Goal: Task Accomplishment & Management: Complete application form

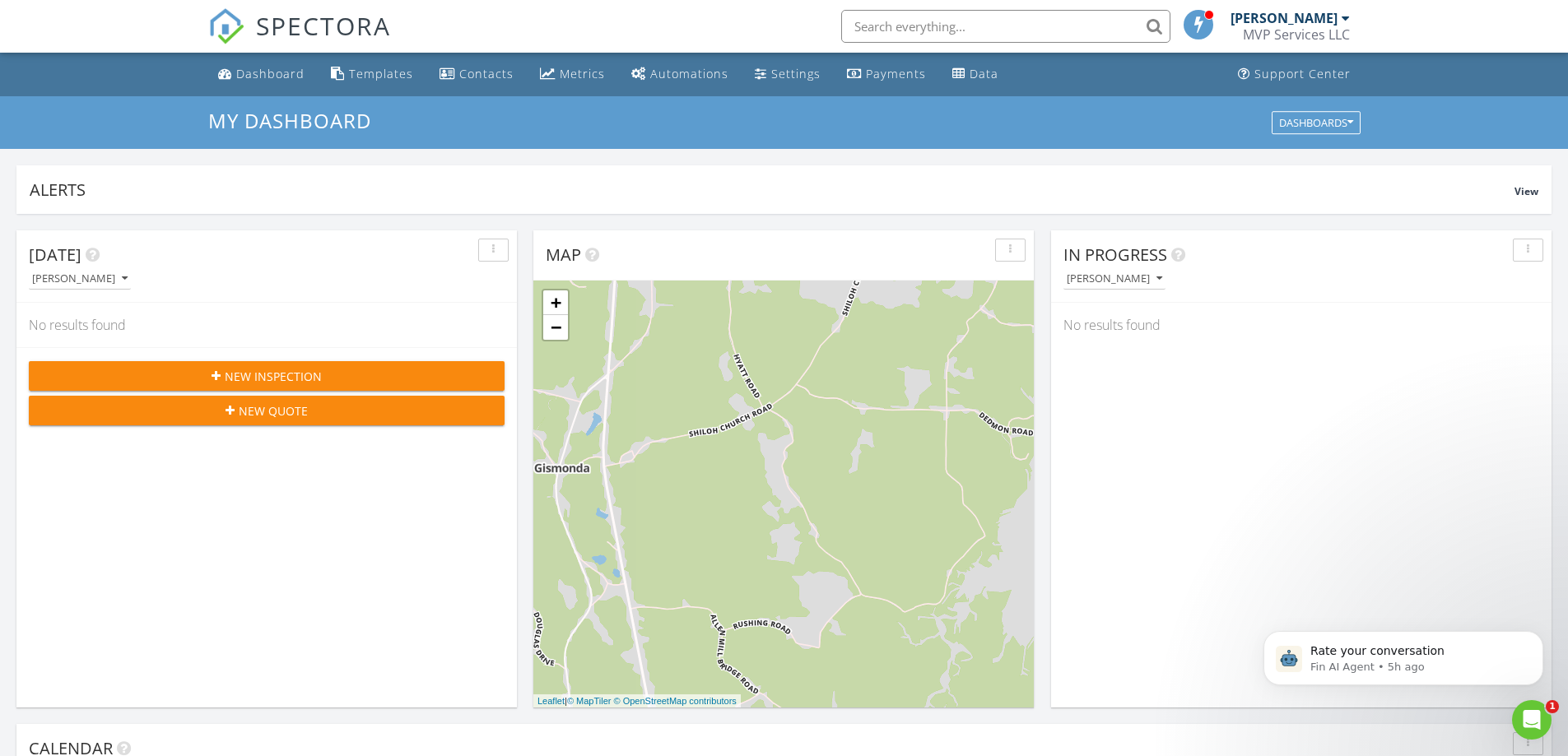
scroll to position [8, 8]
click at [242, 374] on span "New Inspection" at bounding box center [273, 376] width 97 height 17
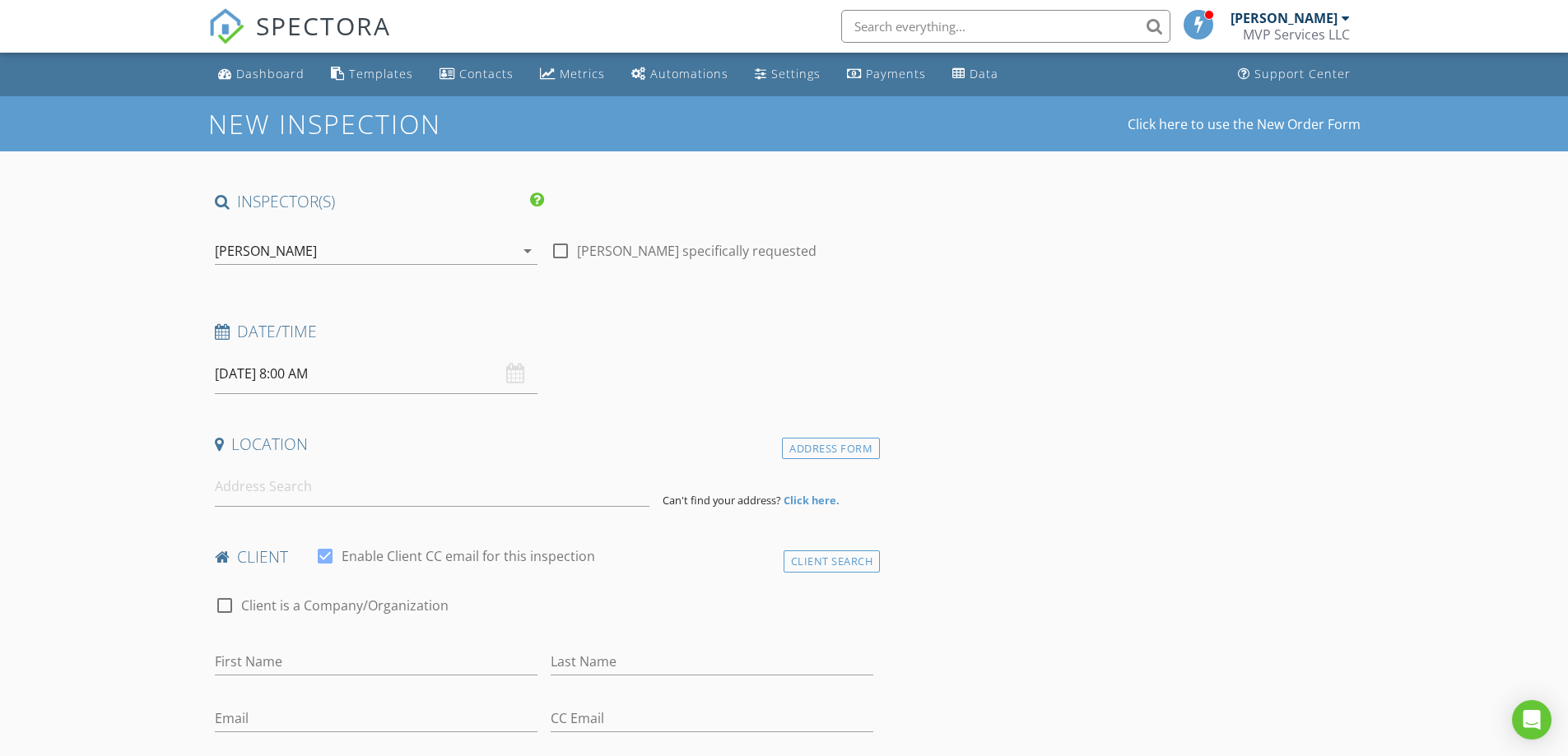
click at [329, 378] on input "08/28/2025 8:00 AM" at bounding box center [375, 374] width 323 height 41
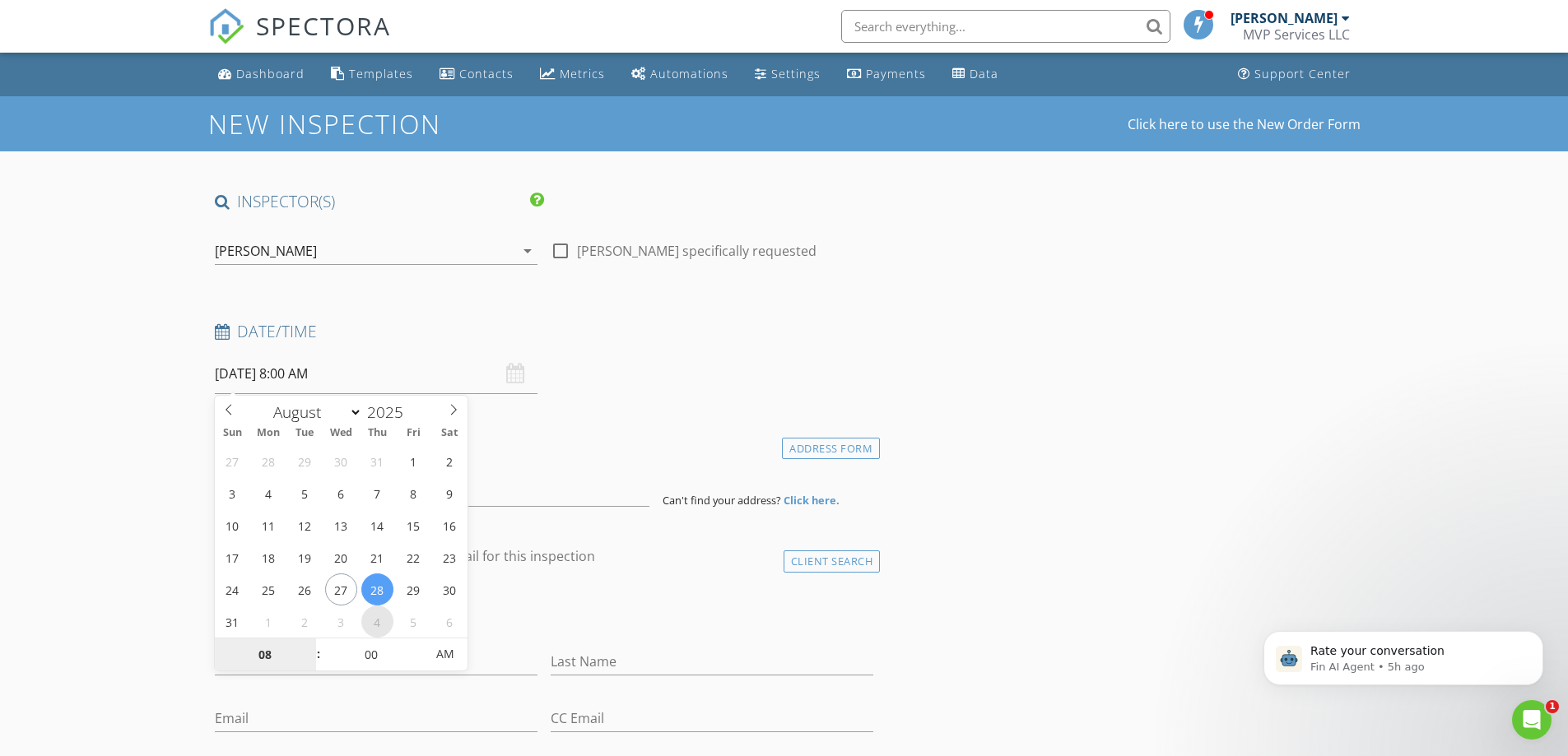
select select "8"
type input "09/04/2025 8:00 AM"
type input "09"
type input "[DATE] 9:00 AM"
click at [312, 645] on span at bounding box center [311, 647] width 12 height 17
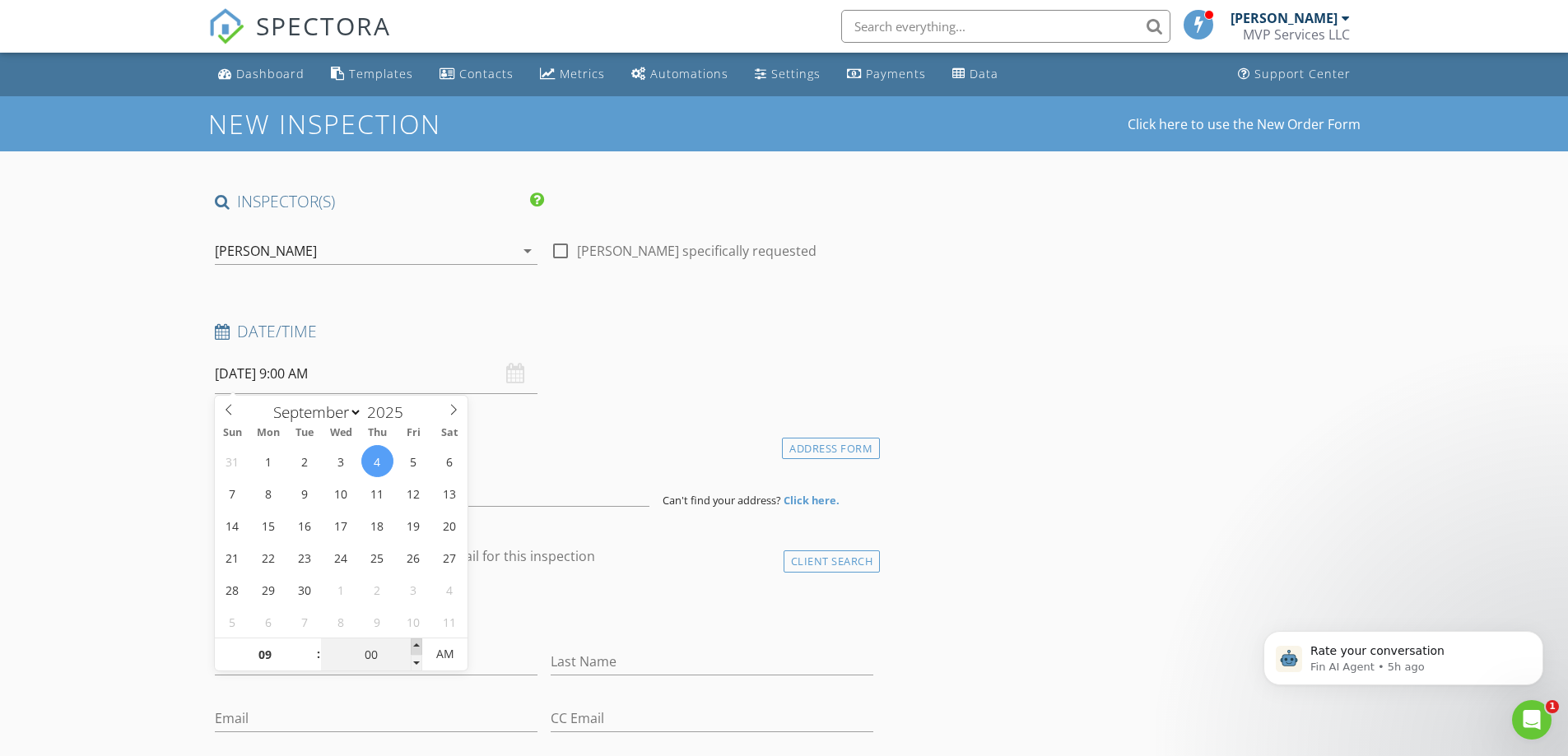
type input "05"
type input "09/04/2025 9:05 AM"
click at [415, 647] on span at bounding box center [417, 647] width 12 height 17
type input "10"
type input "09/04/2025 9:10 AM"
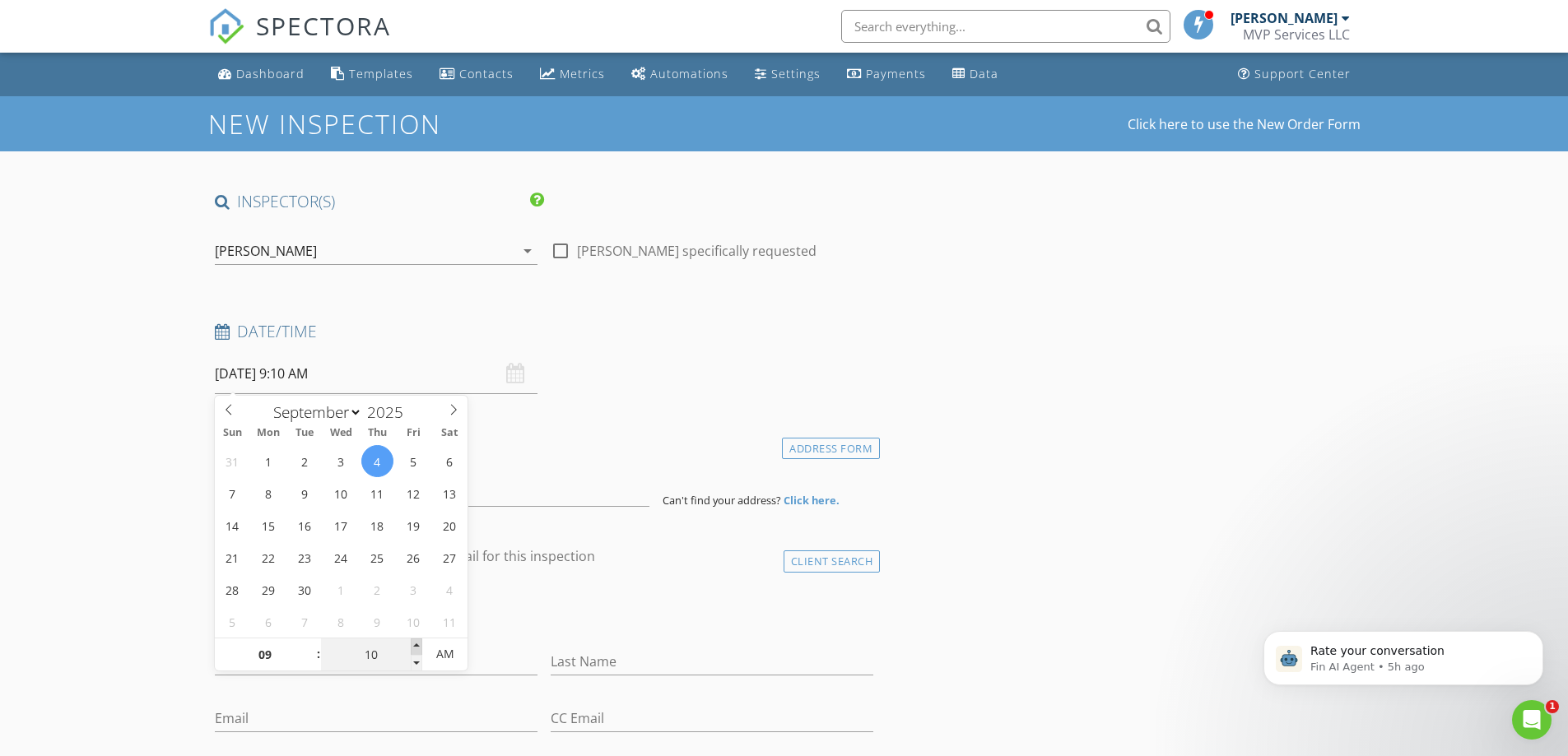
click at [415, 647] on span at bounding box center [417, 647] width 12 height 17
type input "15"
type input "09/04/2025 9:15 AM"
click at [415, 647] on span at bounding box center [417, 647] width 12 height 17
type input "20"
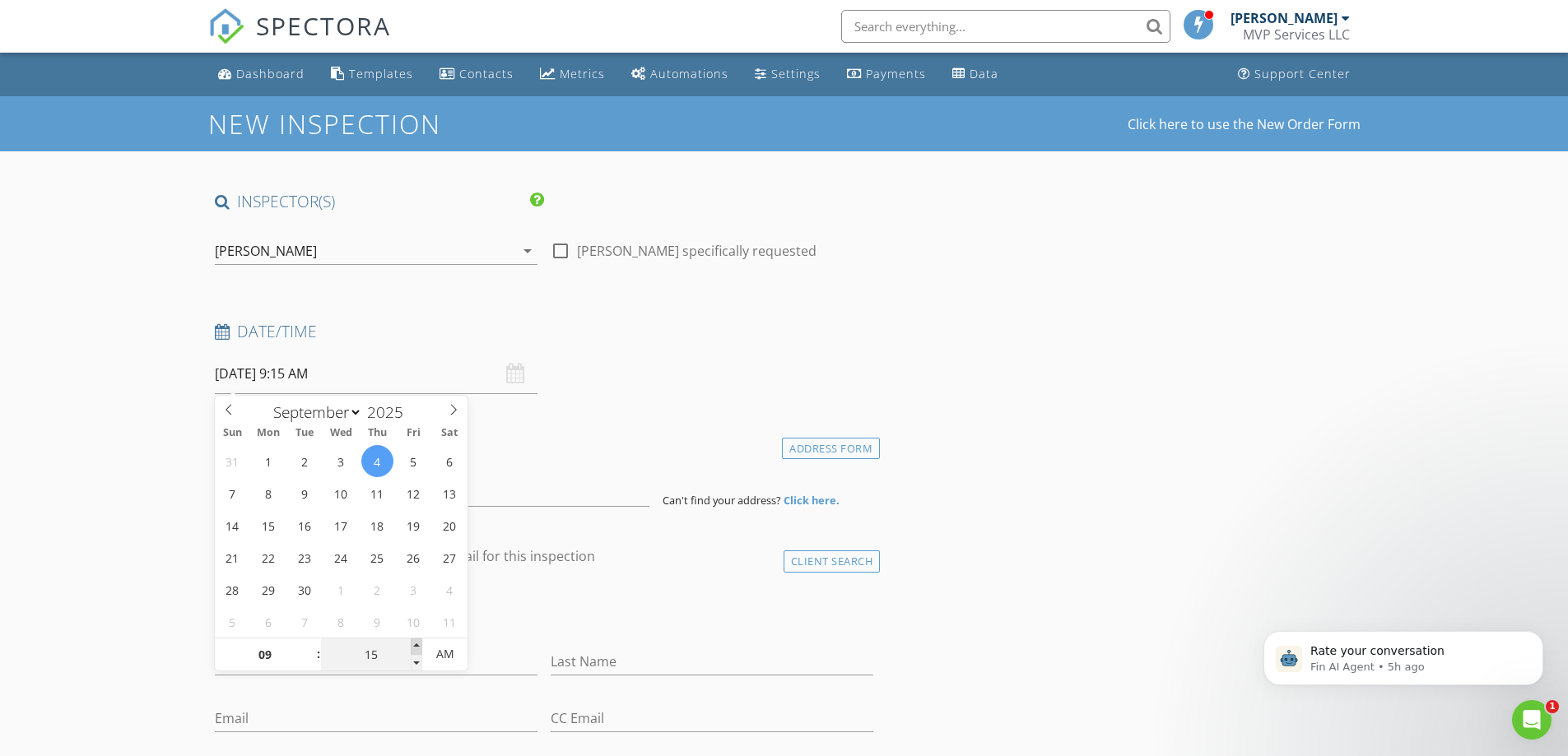
type input "09/04/2025 9:20 AM"
click at [415, 647] on span at bounding box center [417, 647] width 12 height 17
type input "25"
type input "09/04/2025 9:25 AM"
click at [415, 647] on span at bounding box center [417, 647] width 12 height 17
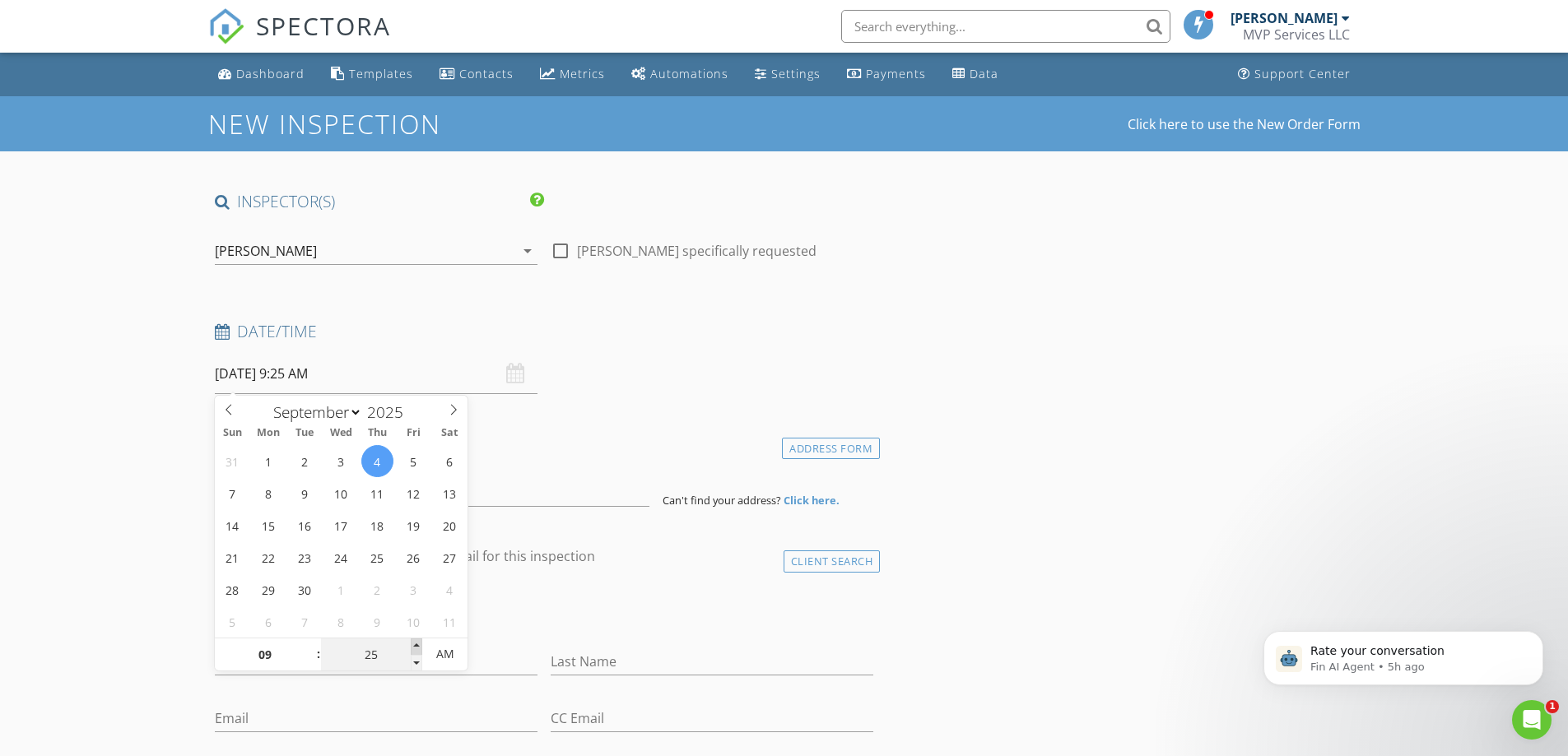
type input "30"
type input "09/04/2025 9:30 AM"
click at [415, 647] on span at bounding box center [417, 647] width 12 height 17
type input "35"
type input "09/04/2025 9:35 AM"
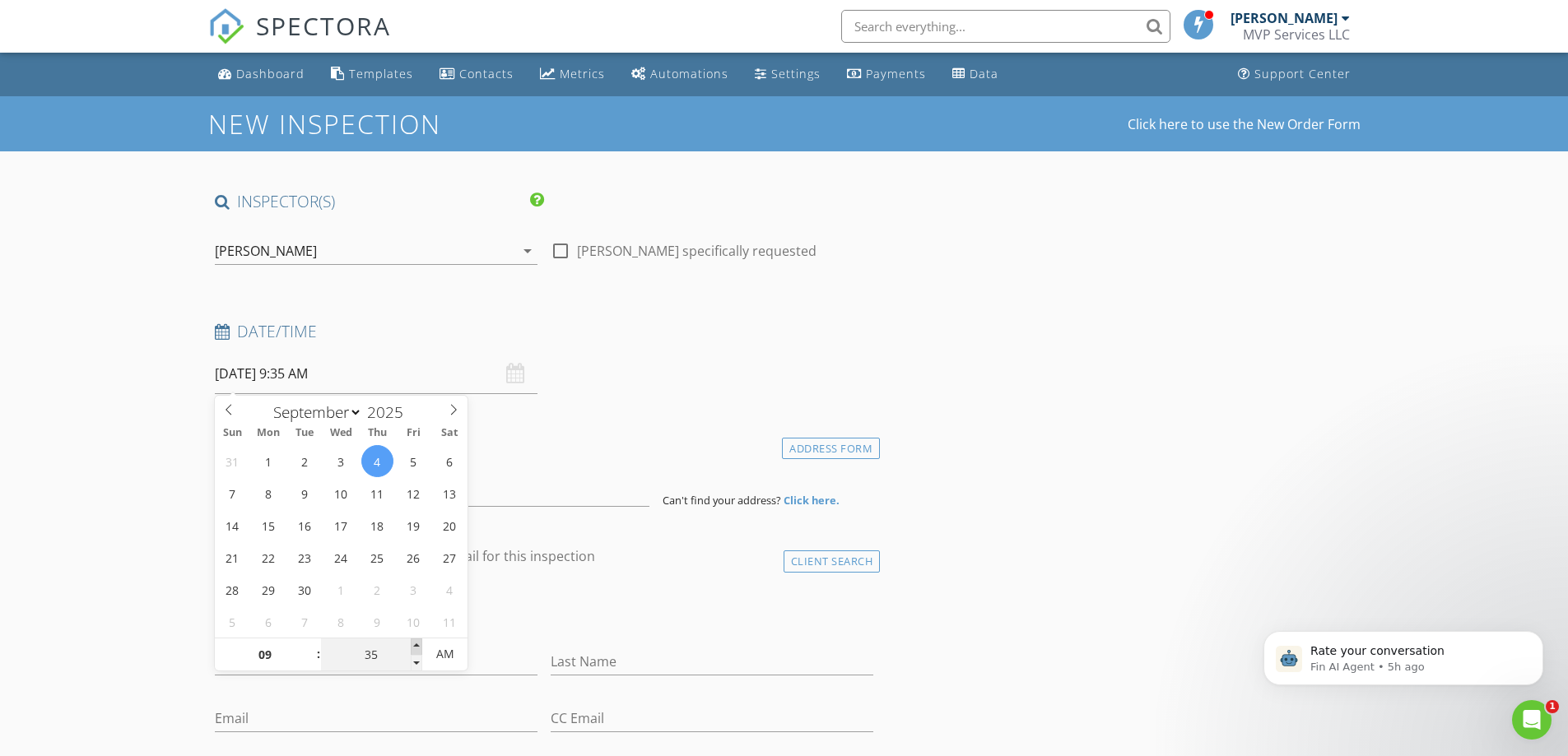
click at [415, 647] on span at bounding box center [417, 647] width 12 height 17
type input "30"
type input "09/04/2025 9:30 AM"
click at [415, 658] on span at bounding box center [417, 663] width 12 height 17
type input "25"
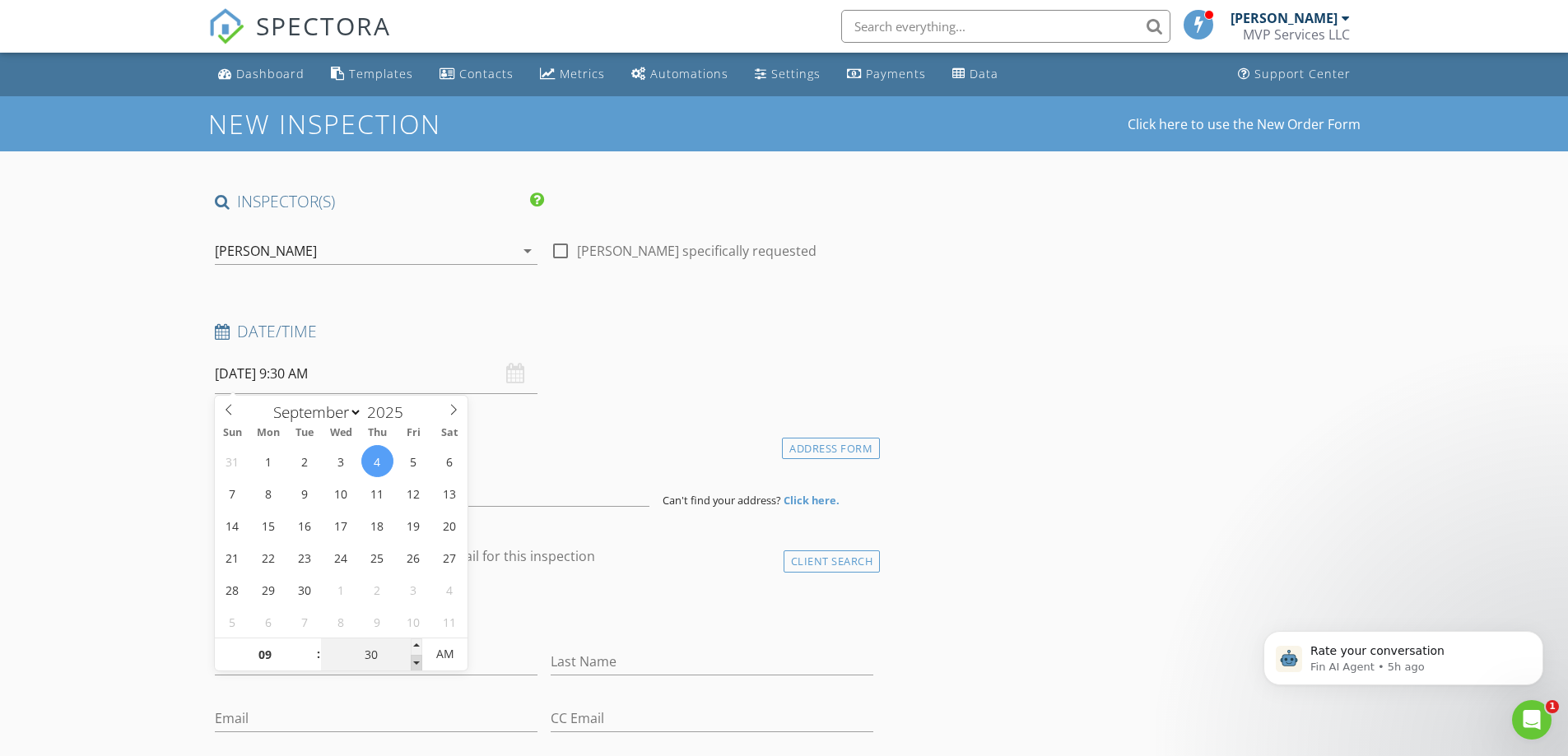
type input "09/04/2025 9:25 AM"
click at [417, 663] on span at bounding box center [417, 663] width 12 height 17
type input "20"
type input "09/04/2025 9:20 AM"
click at [417, 663] on span at bounding box center [417, 663] width 12 height 17
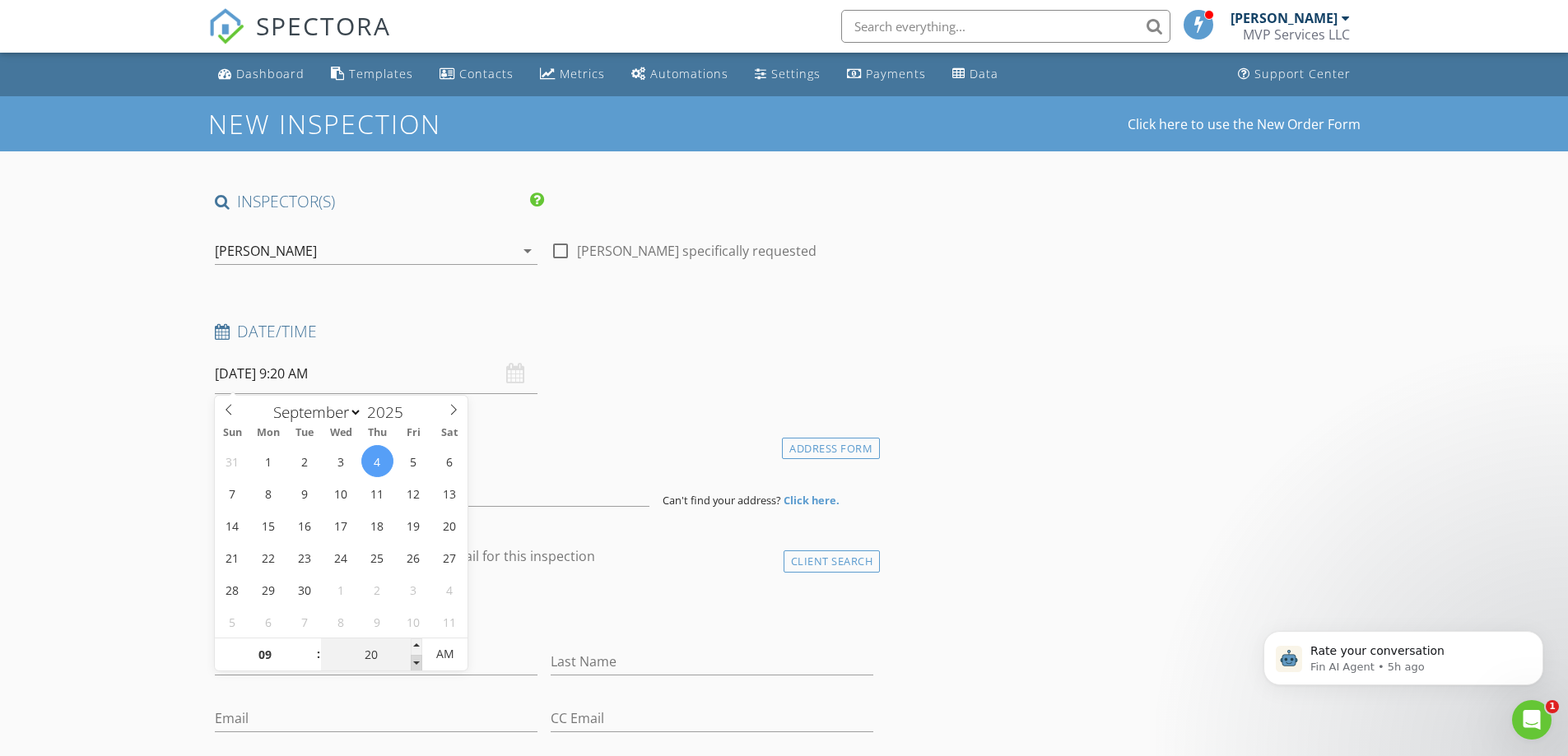
type input "15"
type input "09/04/2025 9:15 AM"
click at [417, 663] on span at bounding box center [417, 663] width 12 height 17
type input "10"
type input "09/04/2025 9:10 AM"
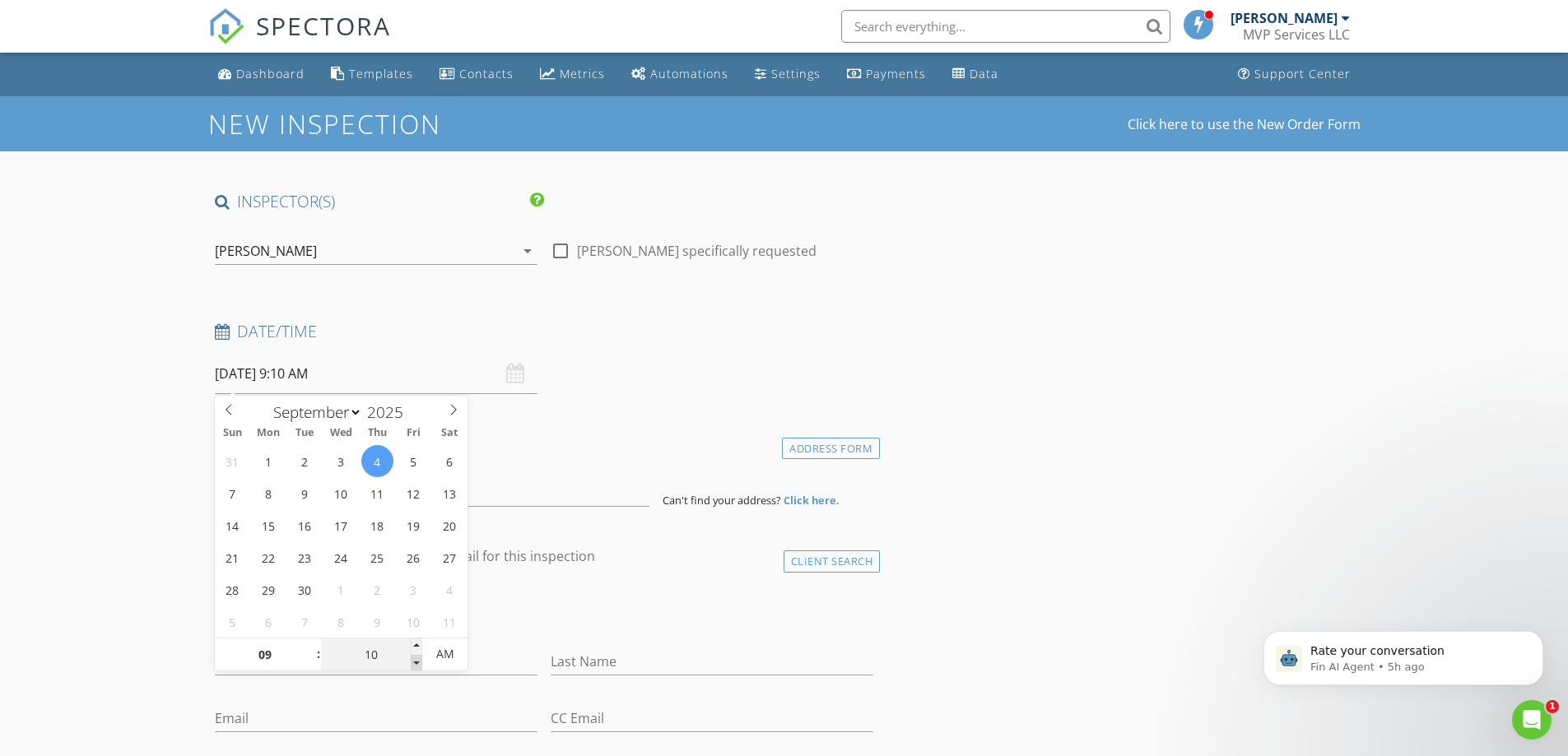
click at [417, 663] on span at bounding box center [417, 663] width 12 height 17
type input "05"
type input "09/04/2025 9:05 AM"
click at [417, 663] on span at bounding box center [417, 663] width 12 height 17
type input "00"
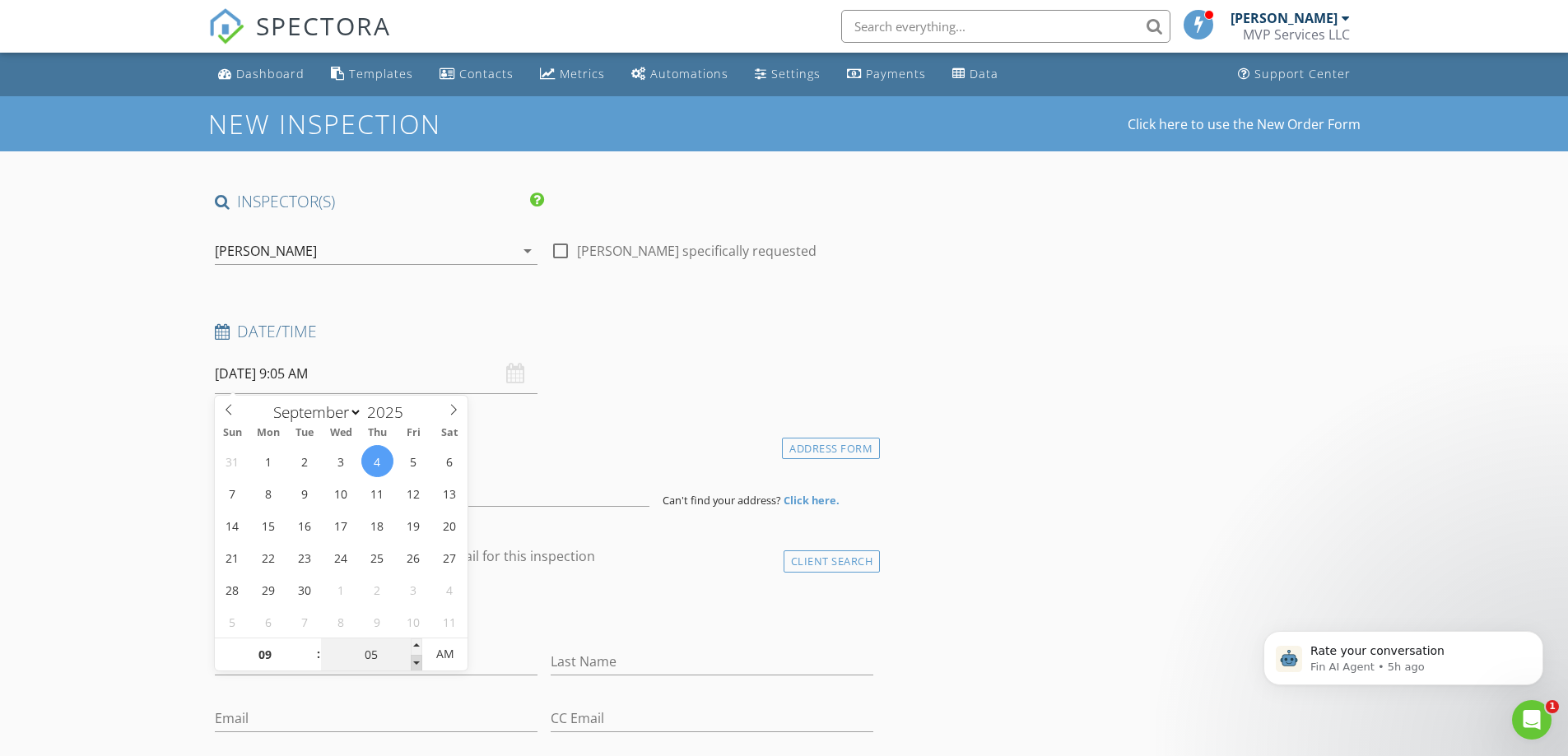
type input "[DATE] 9:00 AM"
click at [417, 663] on span at bounding box center [417, 663] width 12 height 17
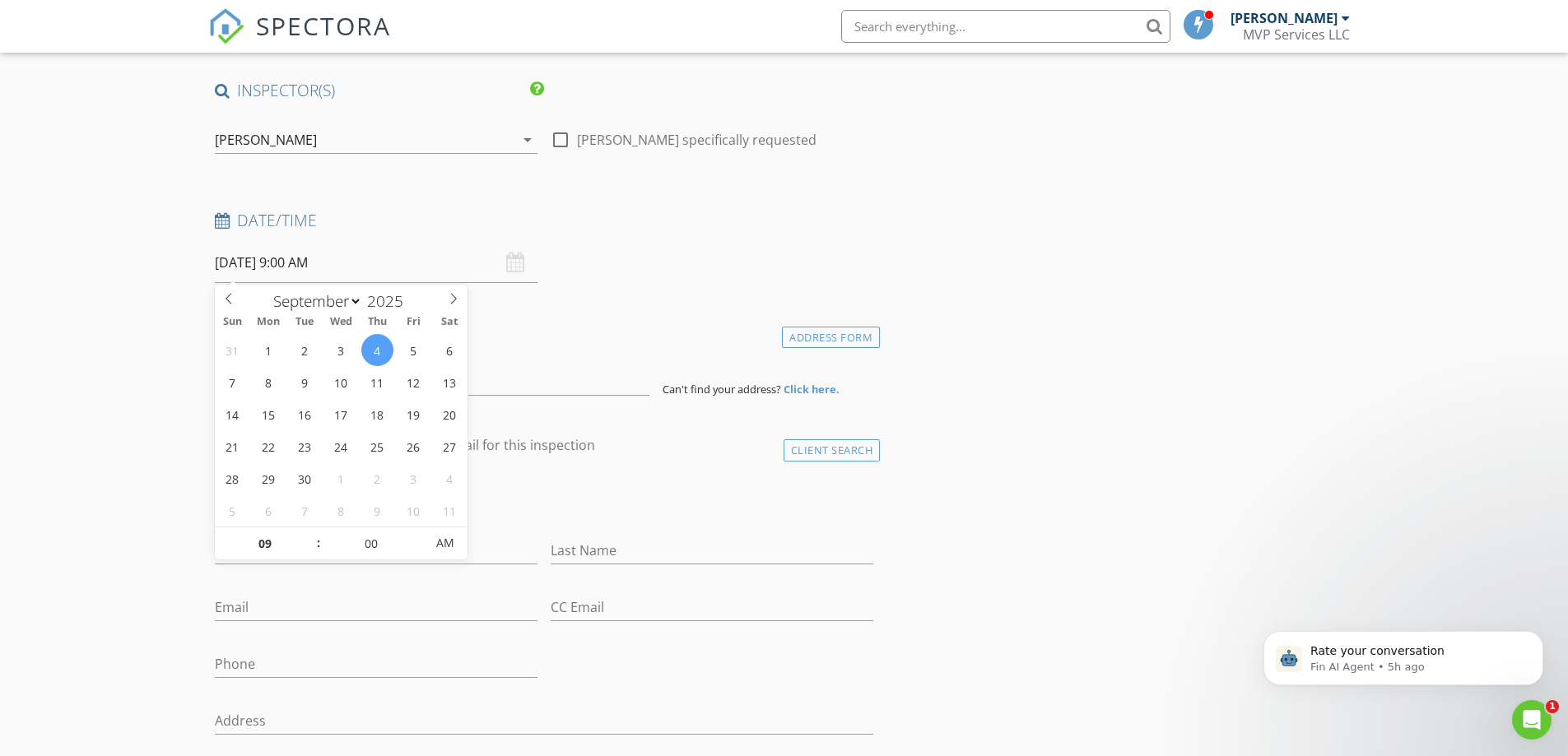
scroll to position [165, 0]
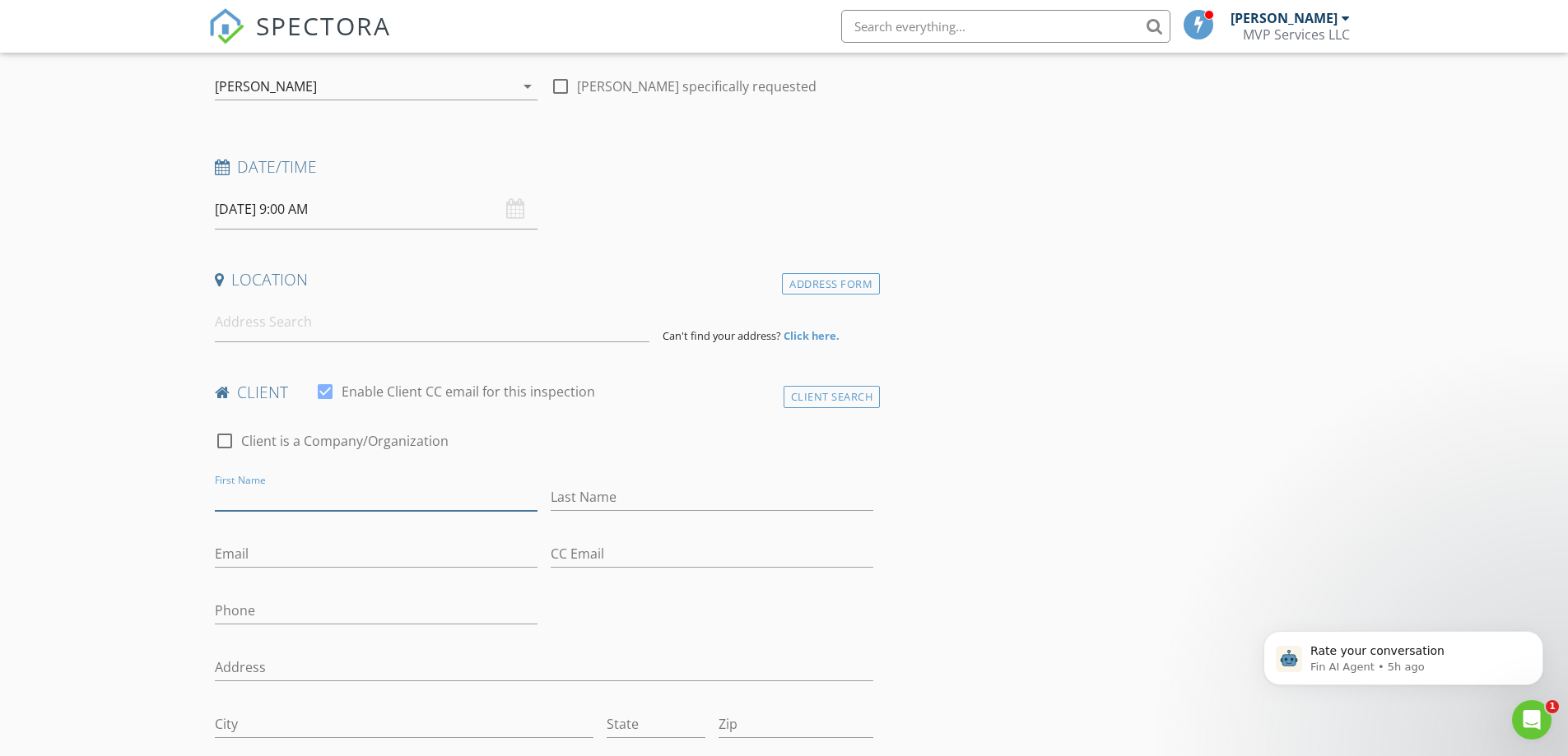
click at [237, 498] on input "First Name" at bounding box center [375, 497] width 323 height 27
type input "Peyton"
type input "[PERSON_NAME]"
click at [229, 557] on input "Email" at bounding box center [375, 554] width 323 height 27
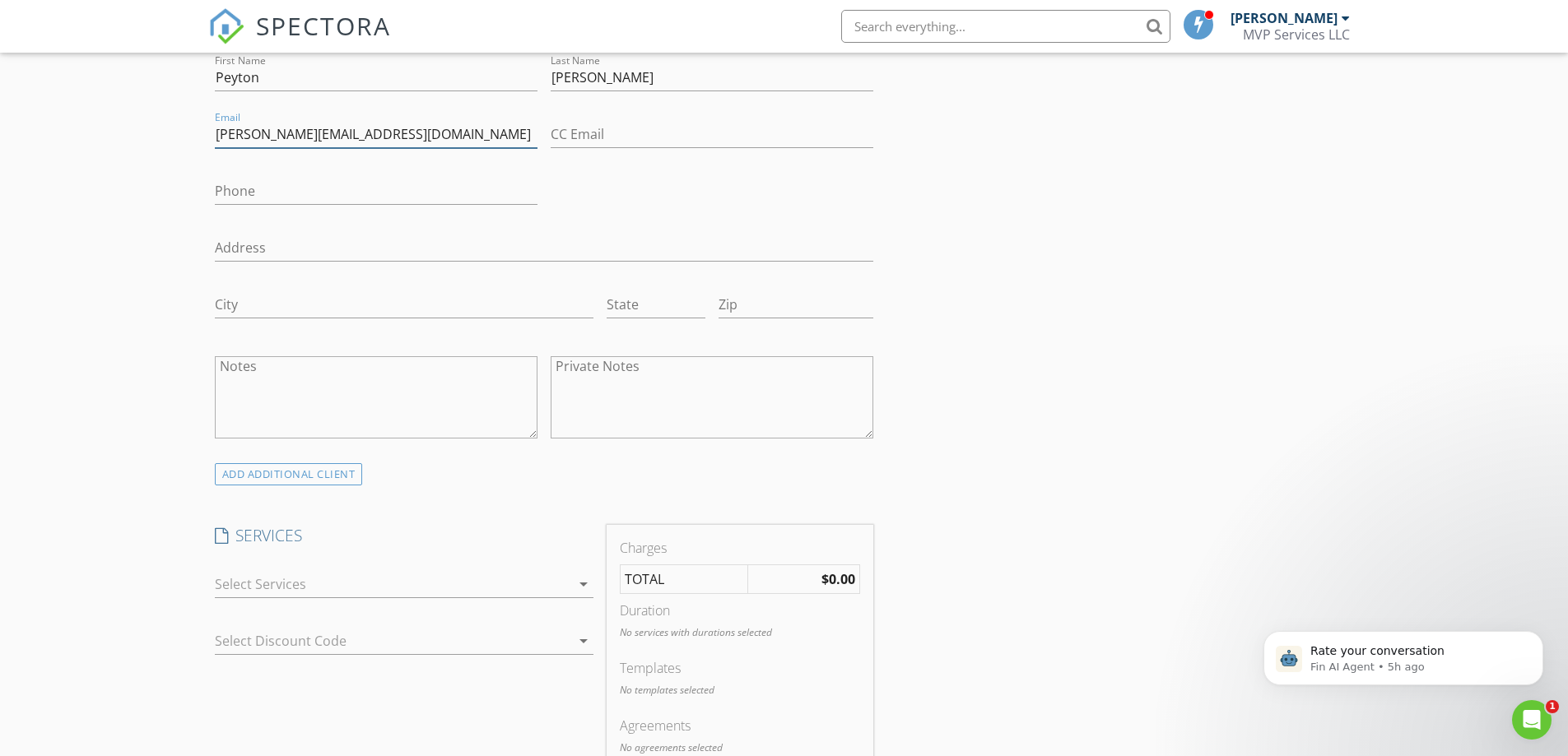
scroll to position [576, 0]
type input "[PERSON_NAME][EMAIL_ADDRESS][DOMAIN_NAME]"
click at [318, 603] on div at bounding box center [392, 592] width 355 height 27
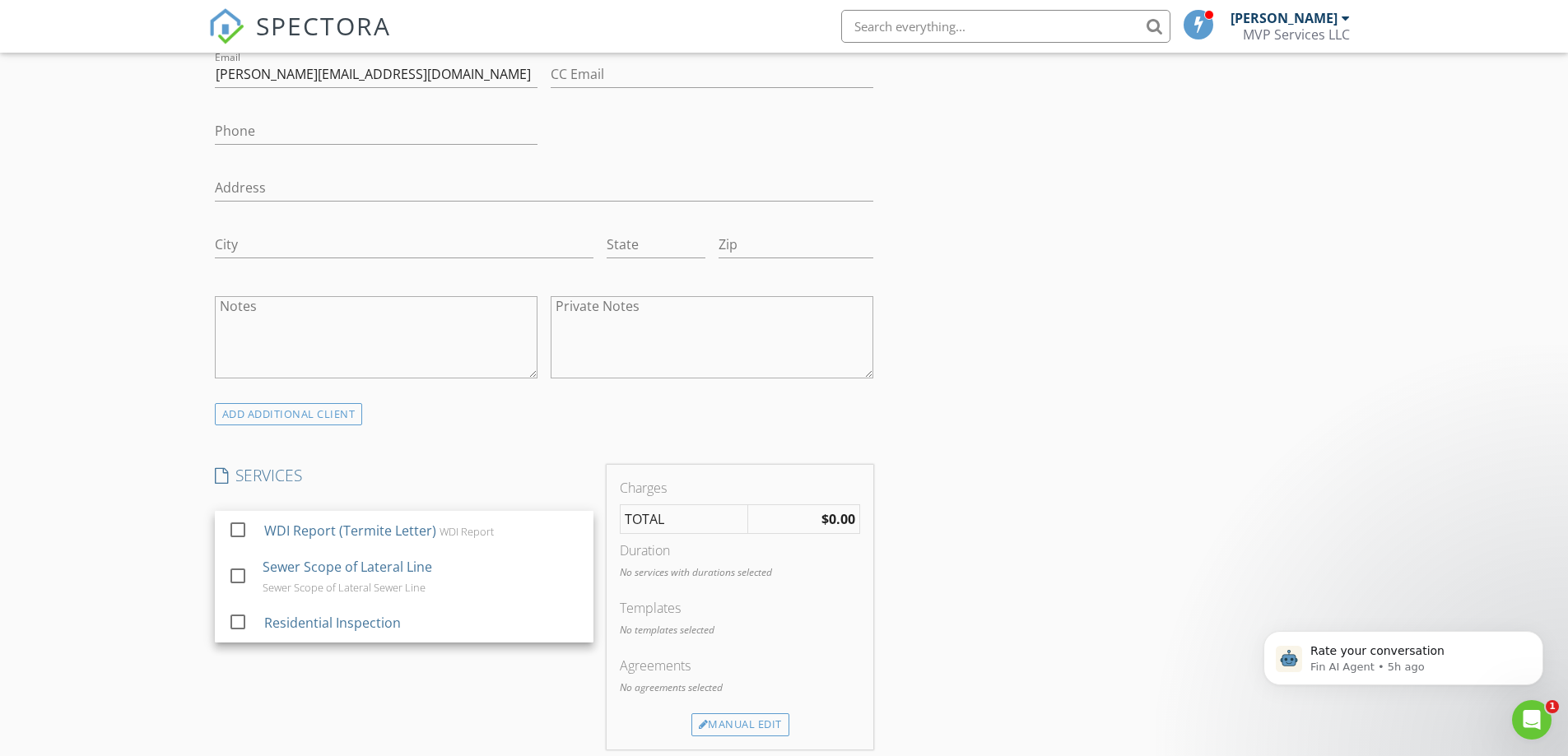
scroll to position [740, 0]
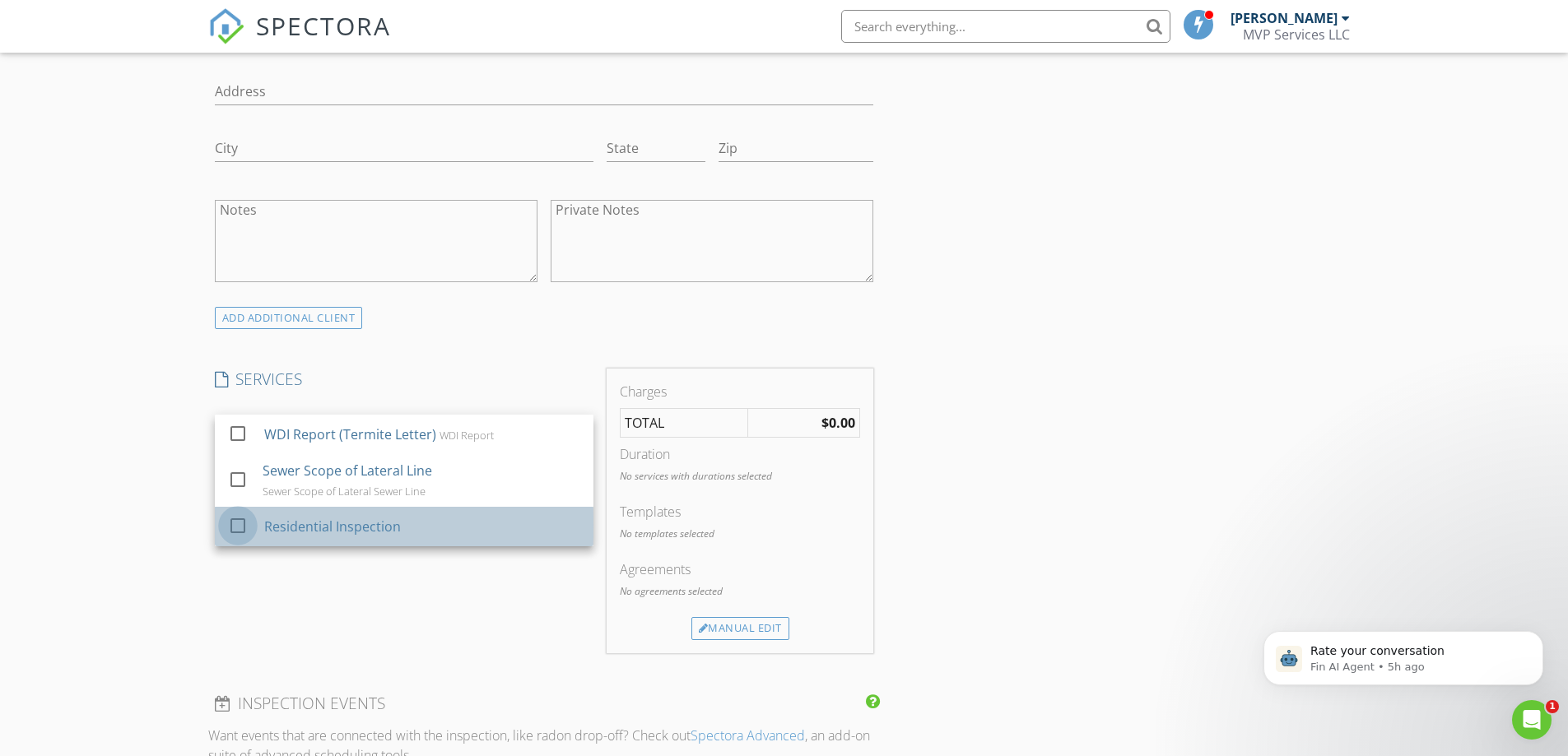
click at [234, 531] on div at bounding box center [238, 526] width 28 height 28
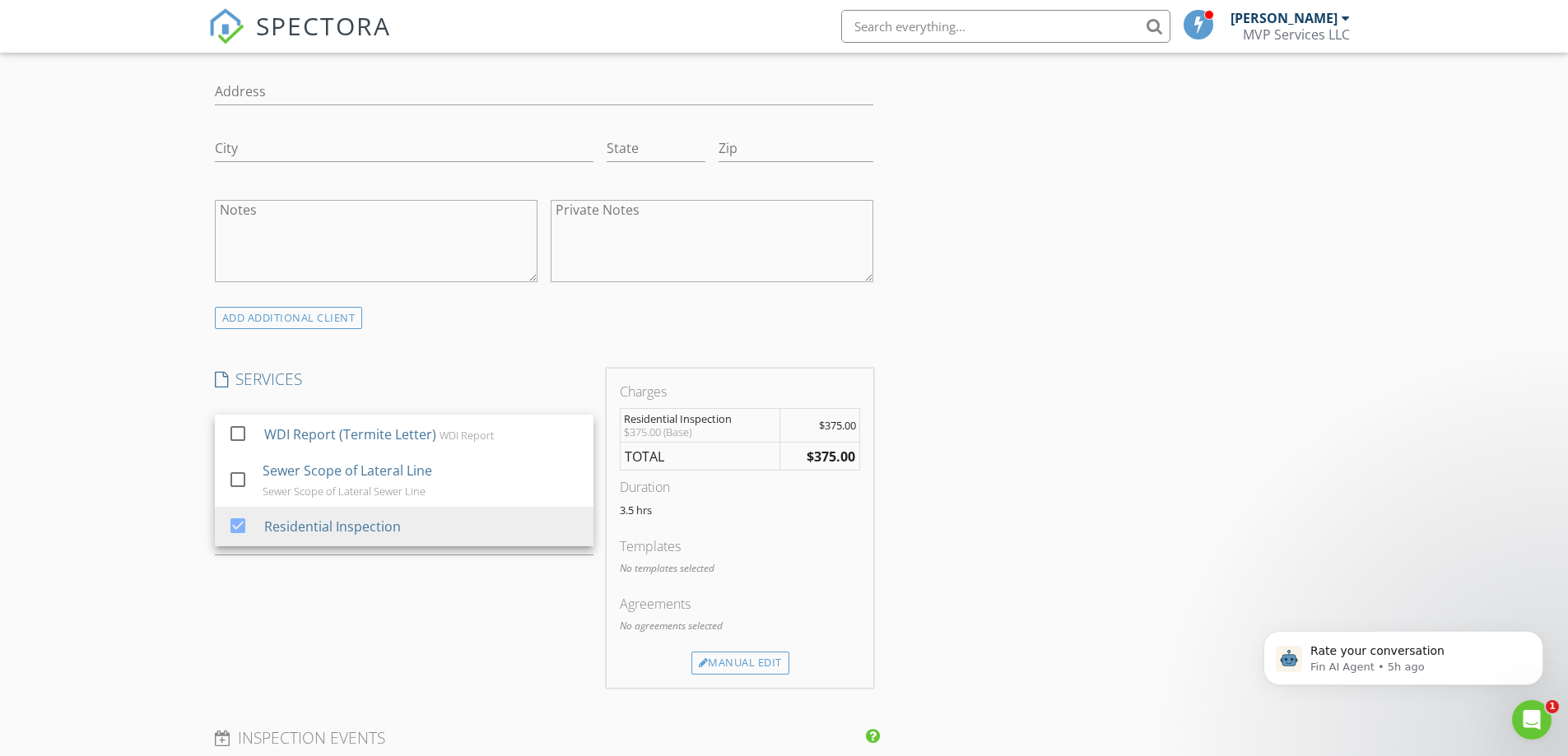
click at [156, 505] on div "New Inspection Click here to use the New Order Form INSPECTOR(S) check_box Doug…" at bounding box center [784, 671] width 1568 height 2629
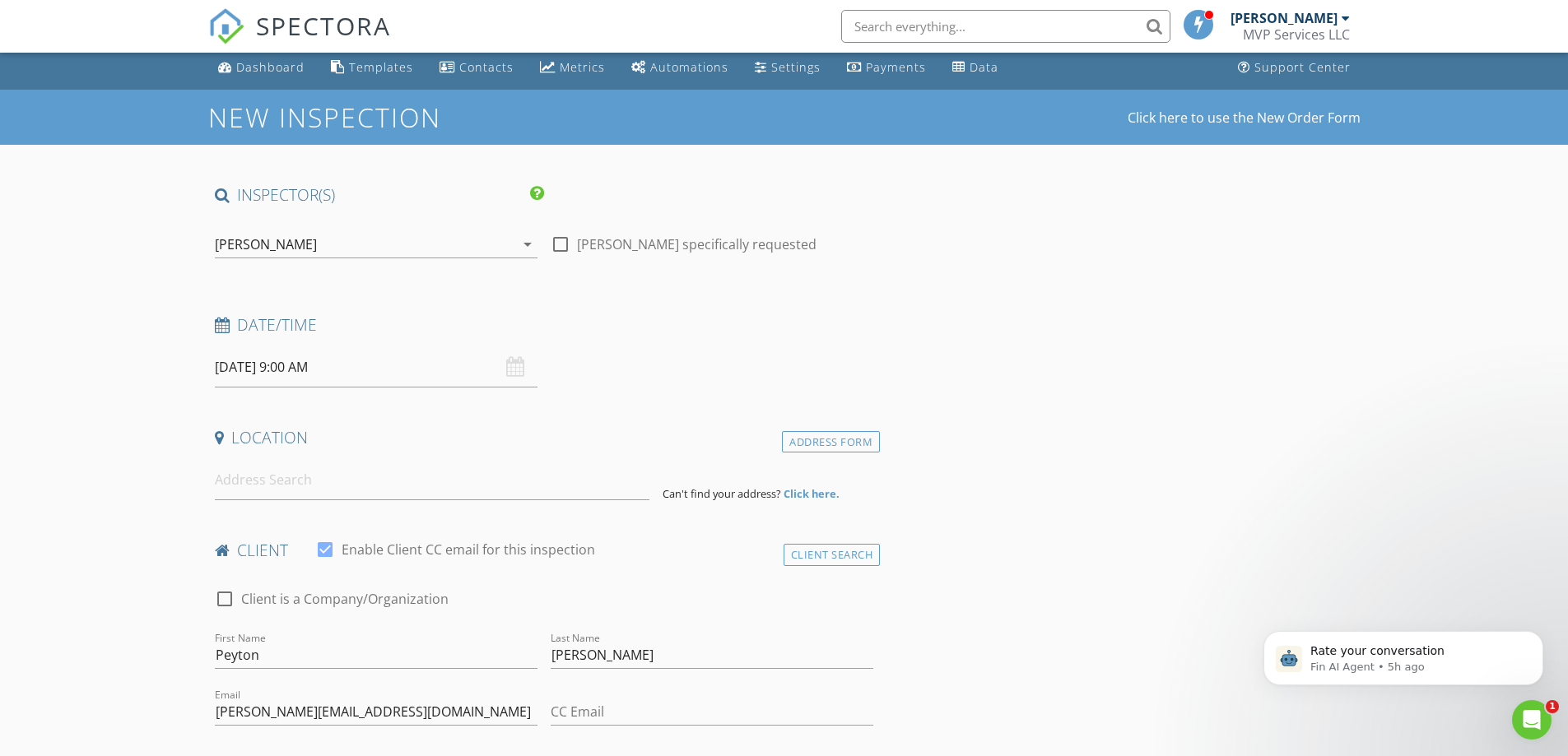
scroll to position [0, 0]
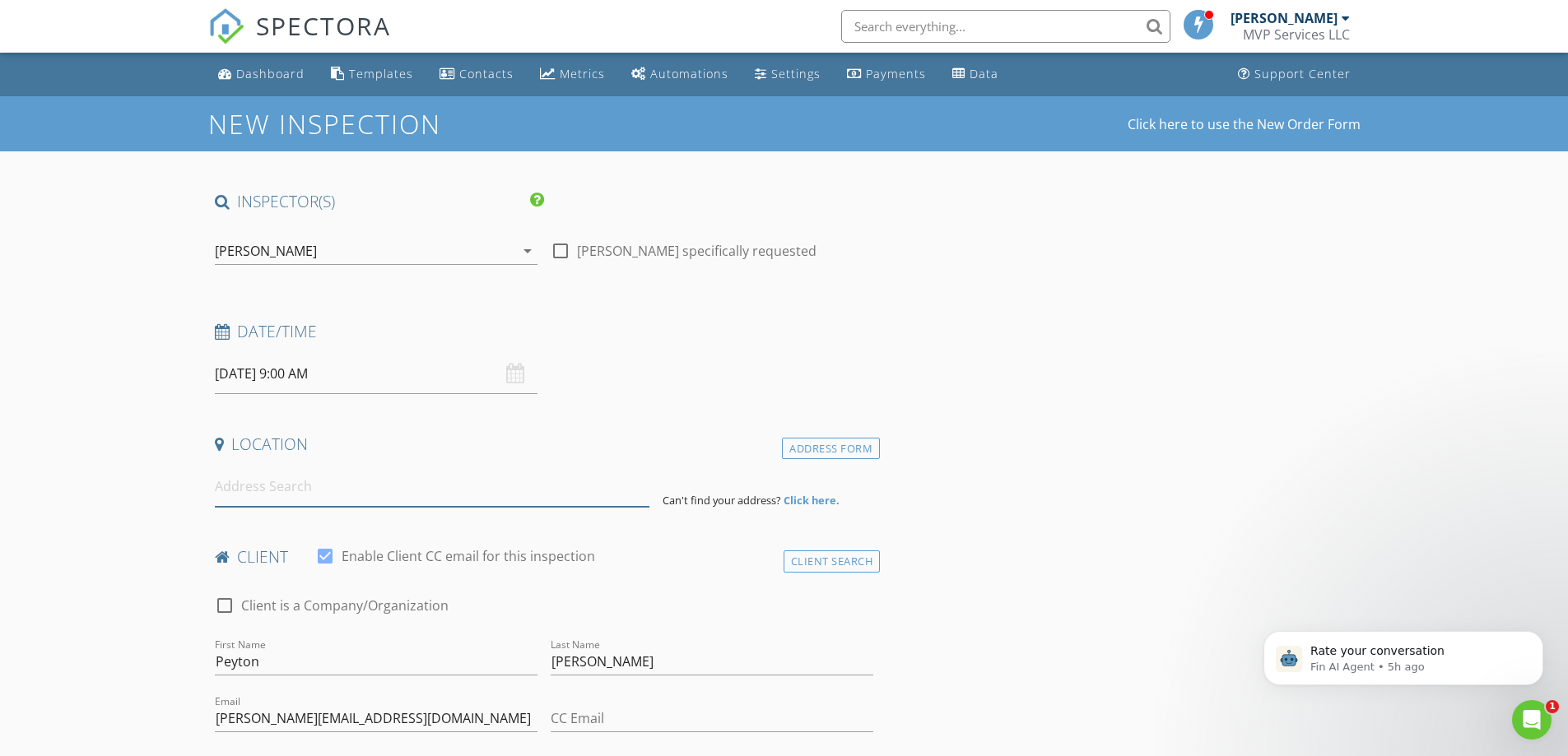
click at [237, 493] on input at bounding box center [432, 486] width 435 height 41
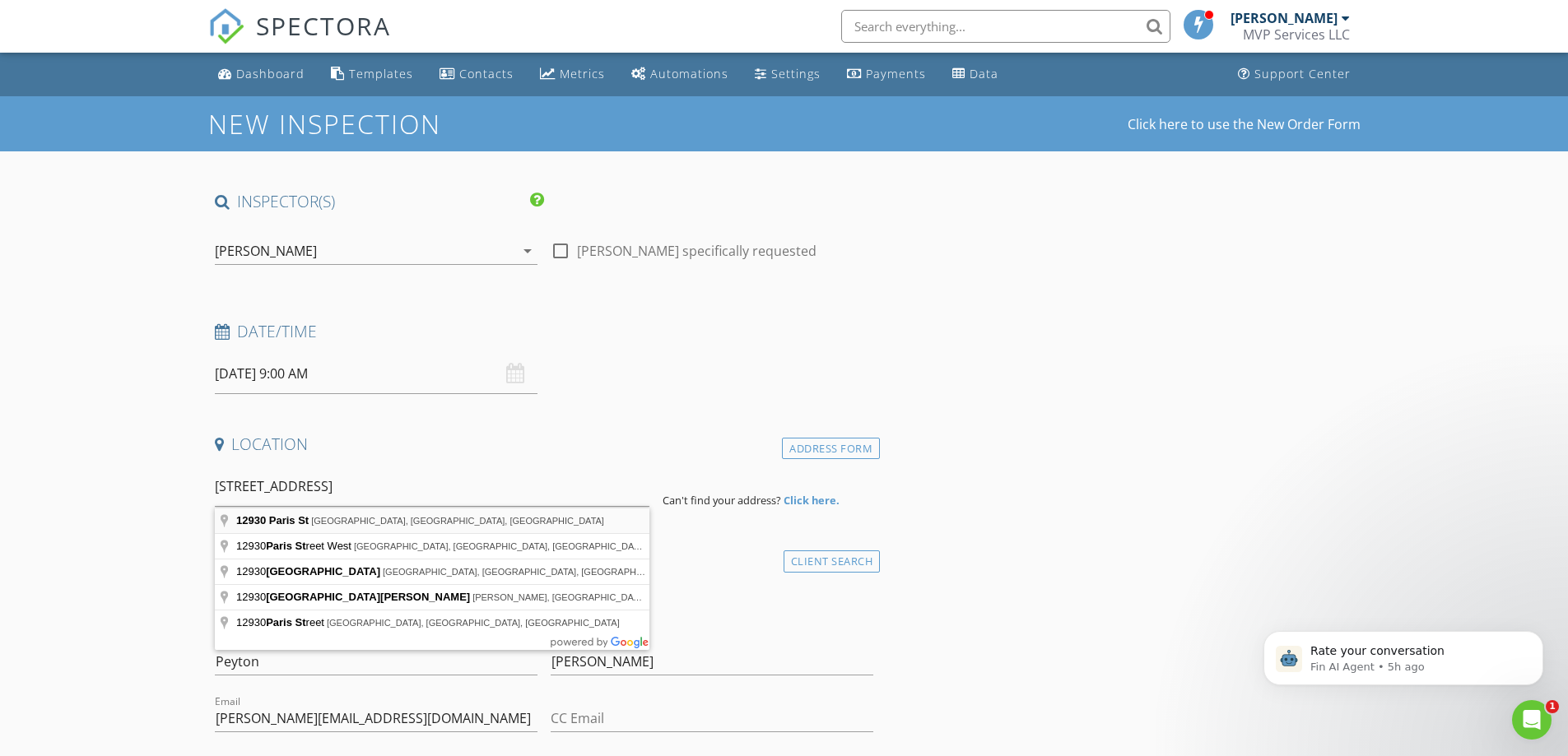
type input "12930 Paris St, Huntingdon, TN, USA"
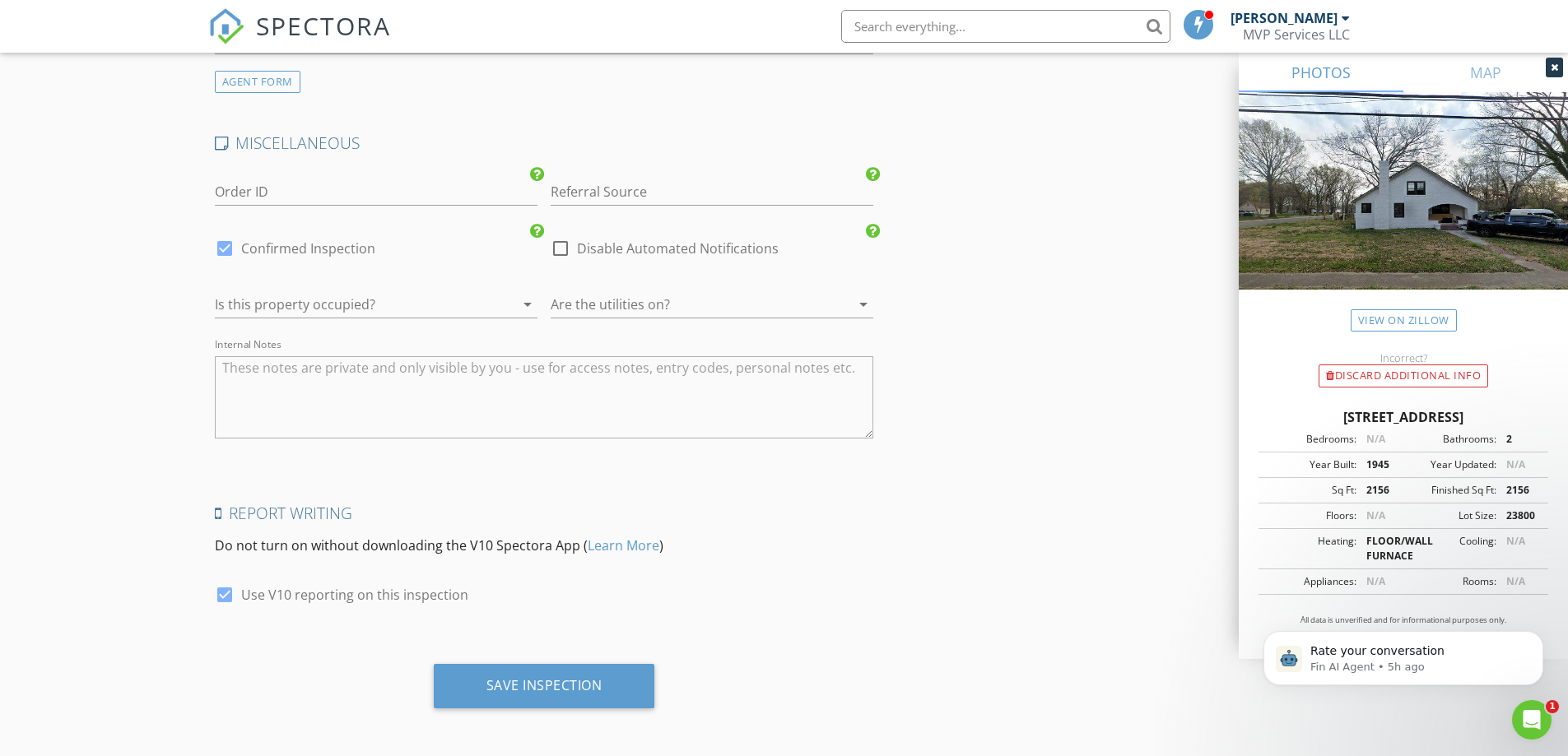
scroll to position [2319, 0]
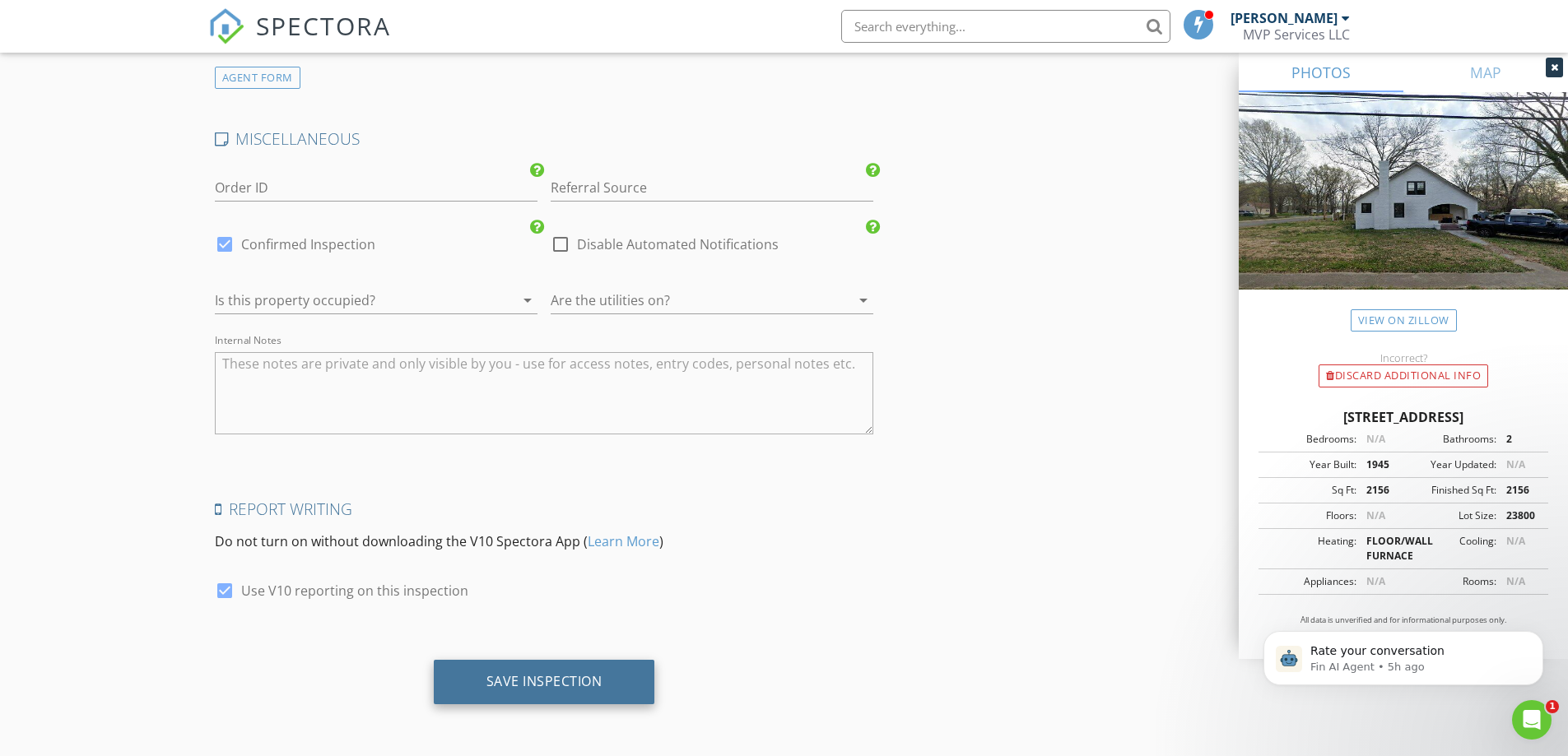
click at [539, 690] on div "Save Inspection" at bounding box center [544, 681] width 116 height 17
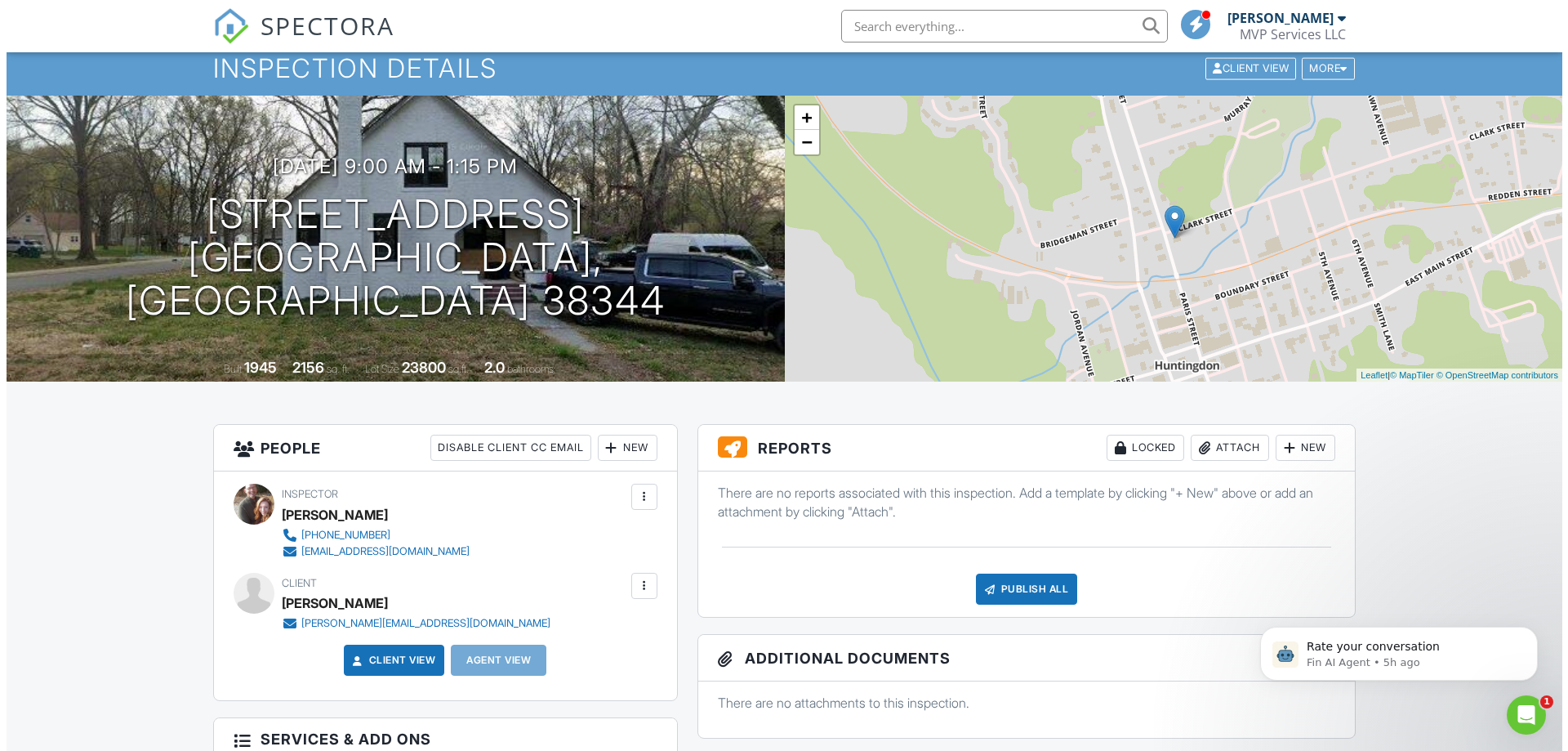
scroll to position [82, 0]
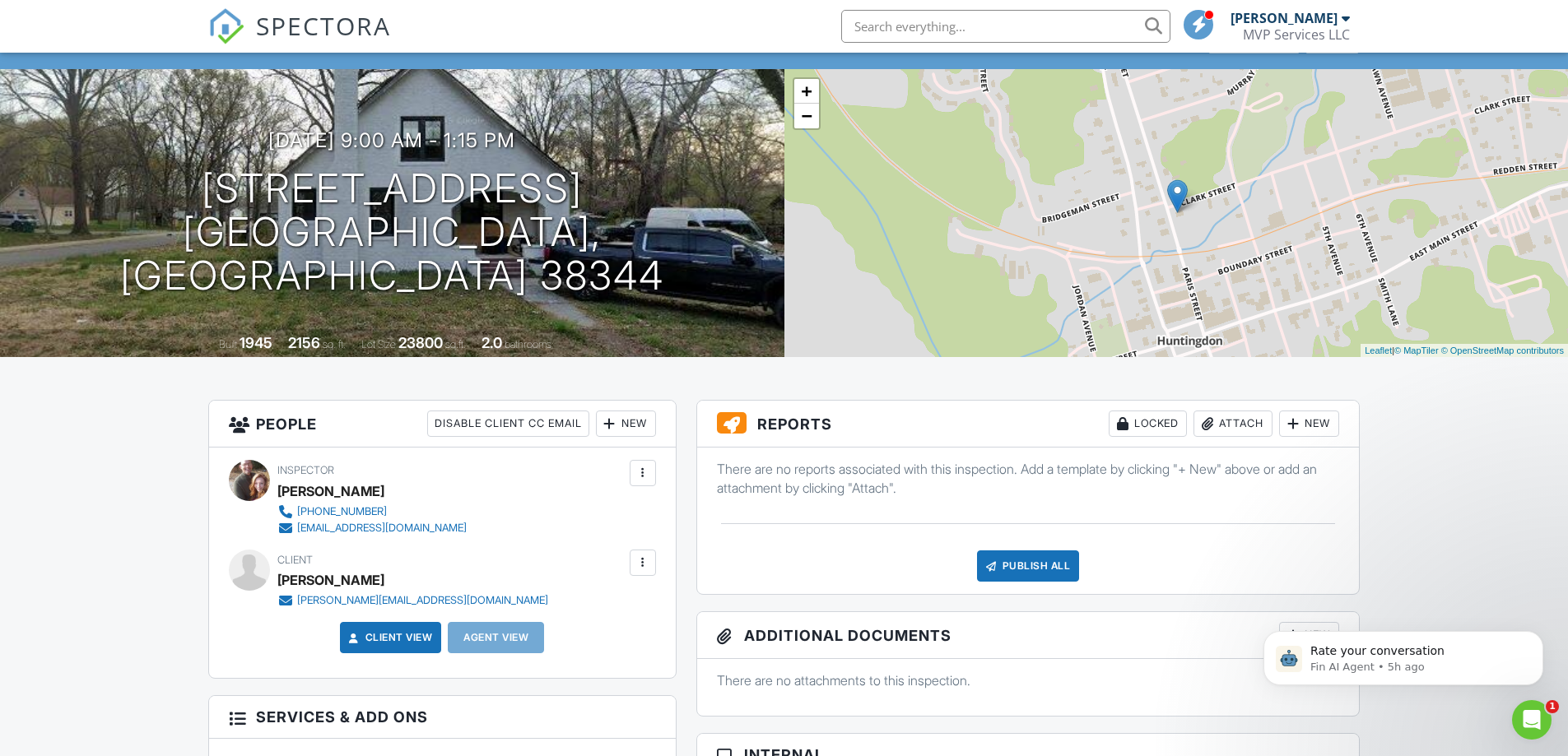
click at [1303, 422] on div "New" at bounding box center [1309, 424] width 61 height 27
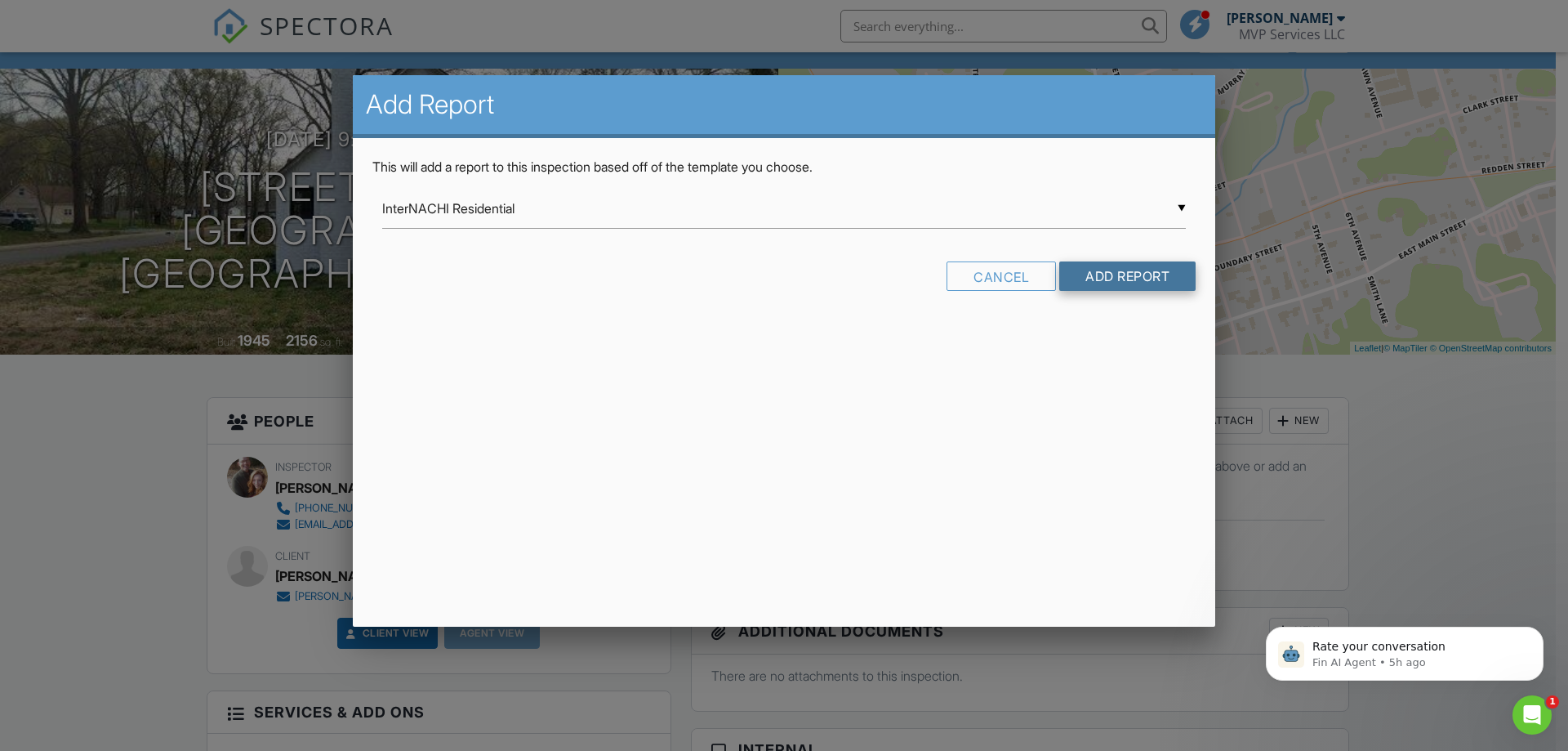
click at [1111, 281] on input "Add Report" at bounding box center [1128, 276] width 136 height 30
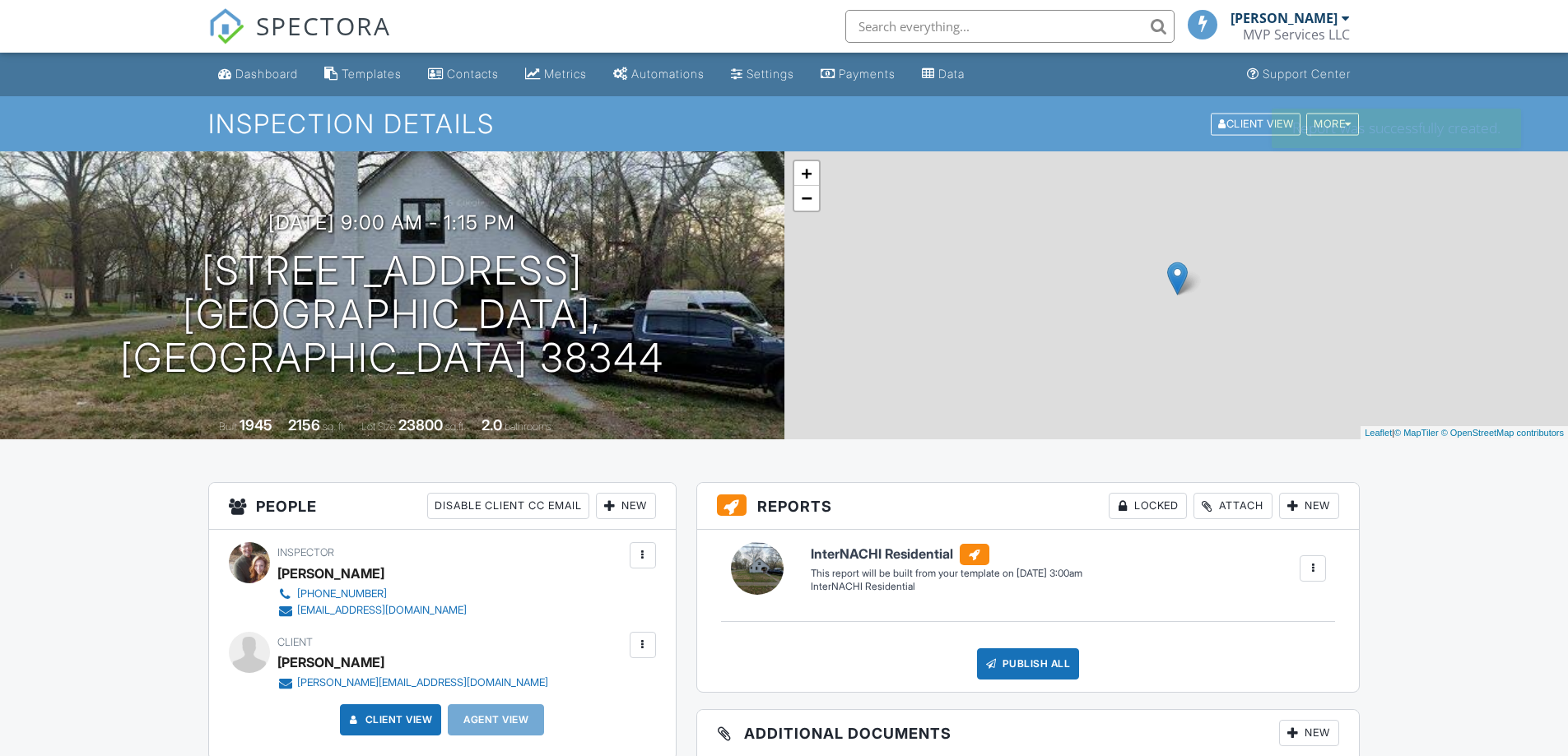
scroll to position [658, 0]
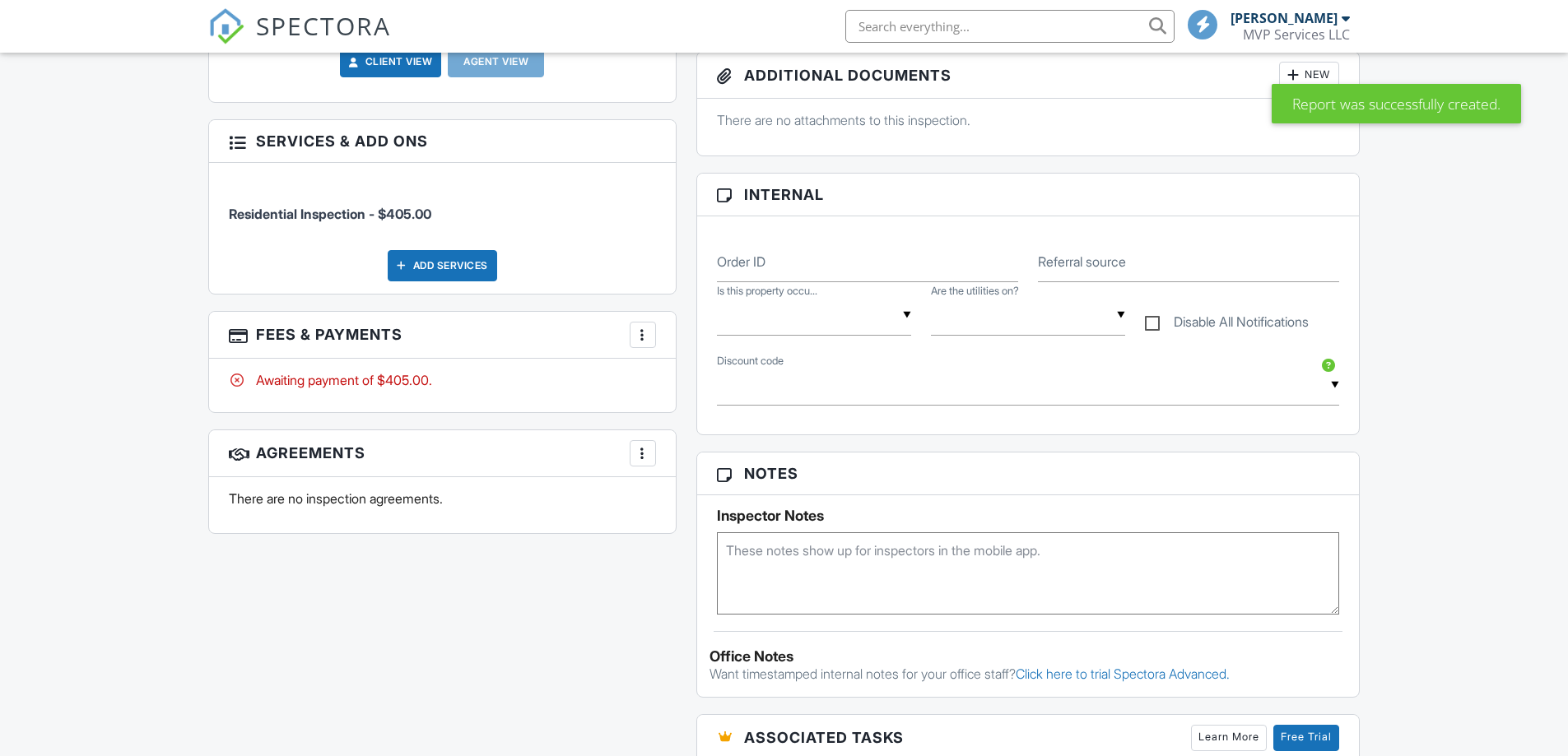
click at [642, 460] on div at bounding box center [642, 453] width 17 height 17
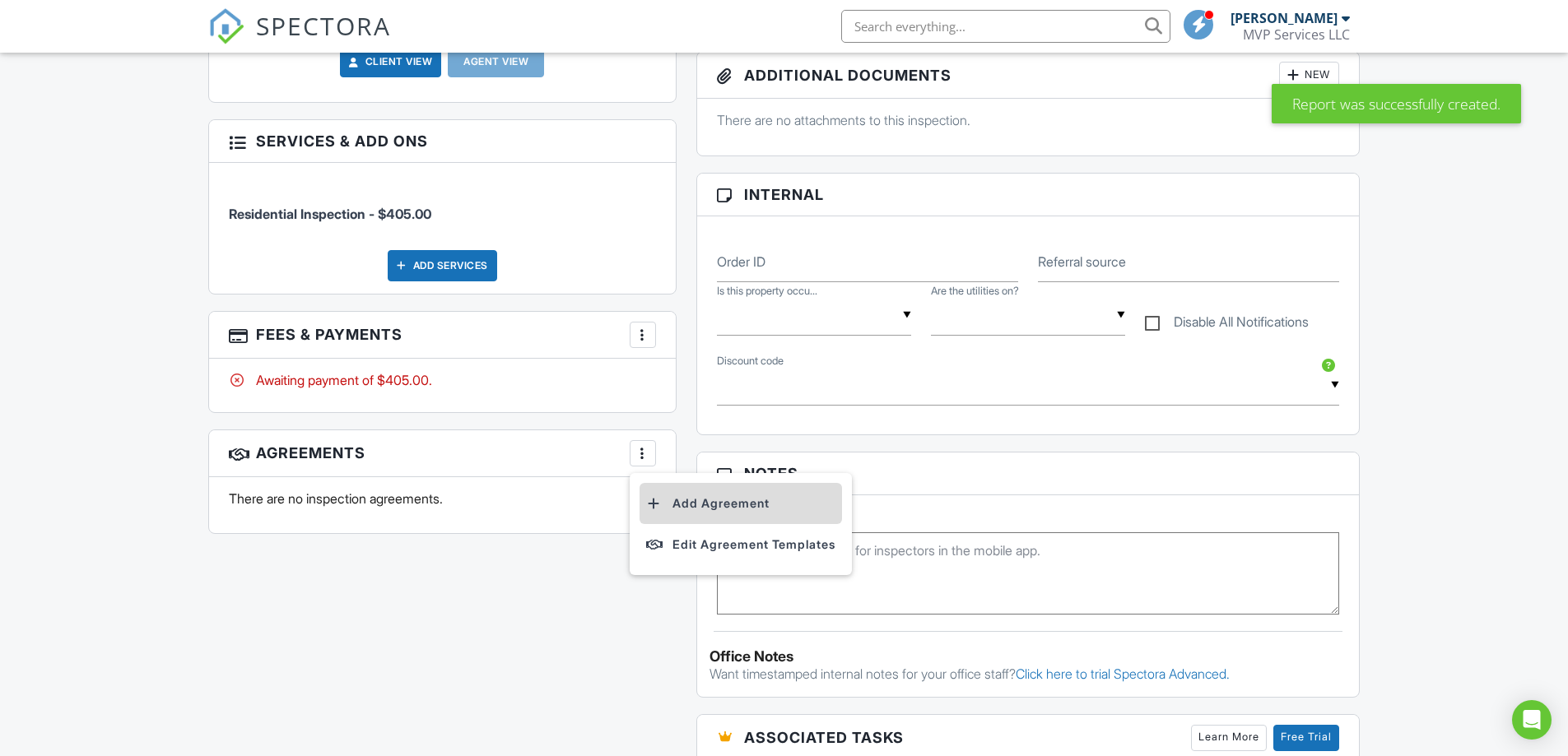
click at [699, 499] on li "Add Agreement" at bounding box center [740, 503] width 202 height 41
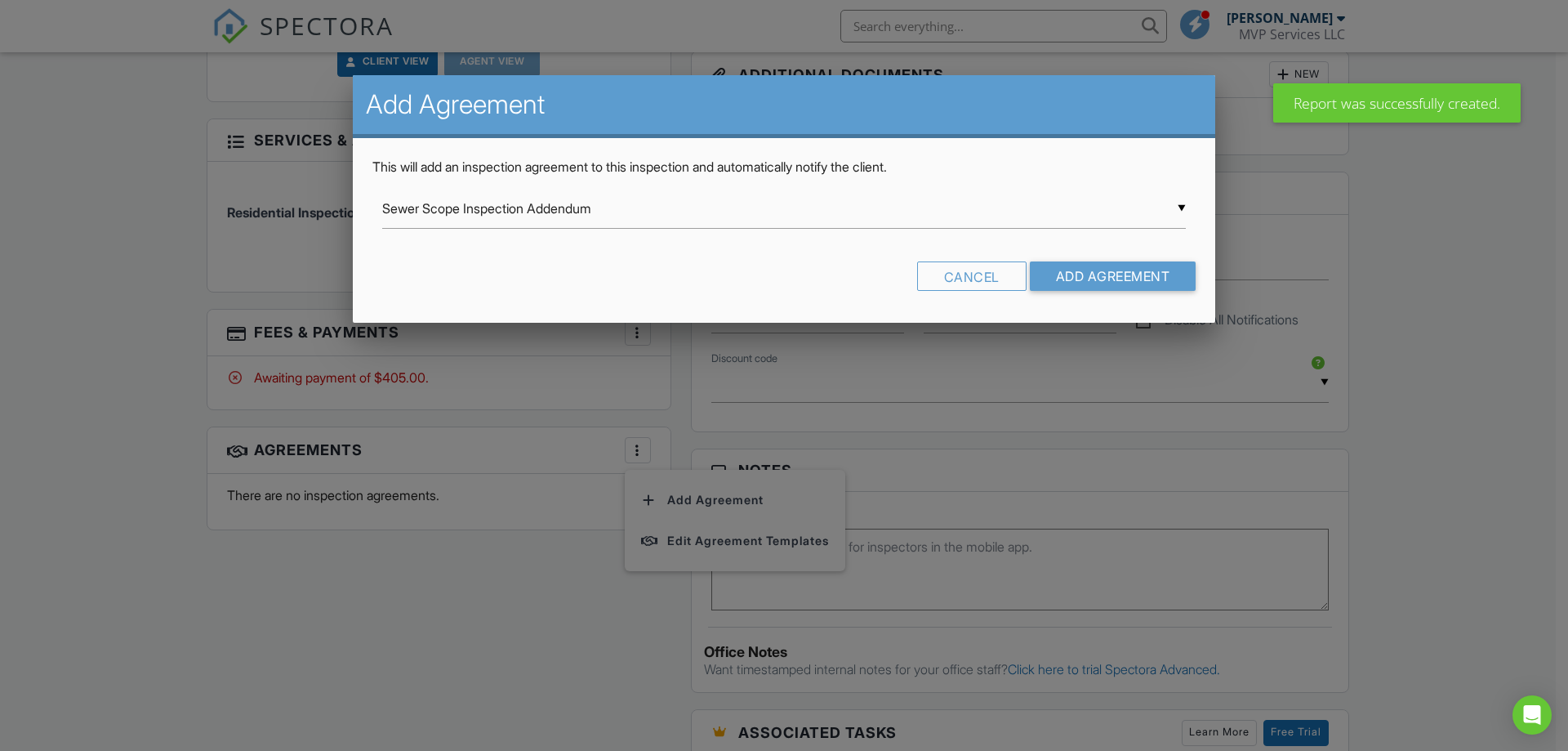
click at [606, 213] on div "▼ Sewer Scope Inspection Addendum Sewer Scope Inspection Addendum Inspector Pro…" at bounding box center [784, 209] width 804 height 40
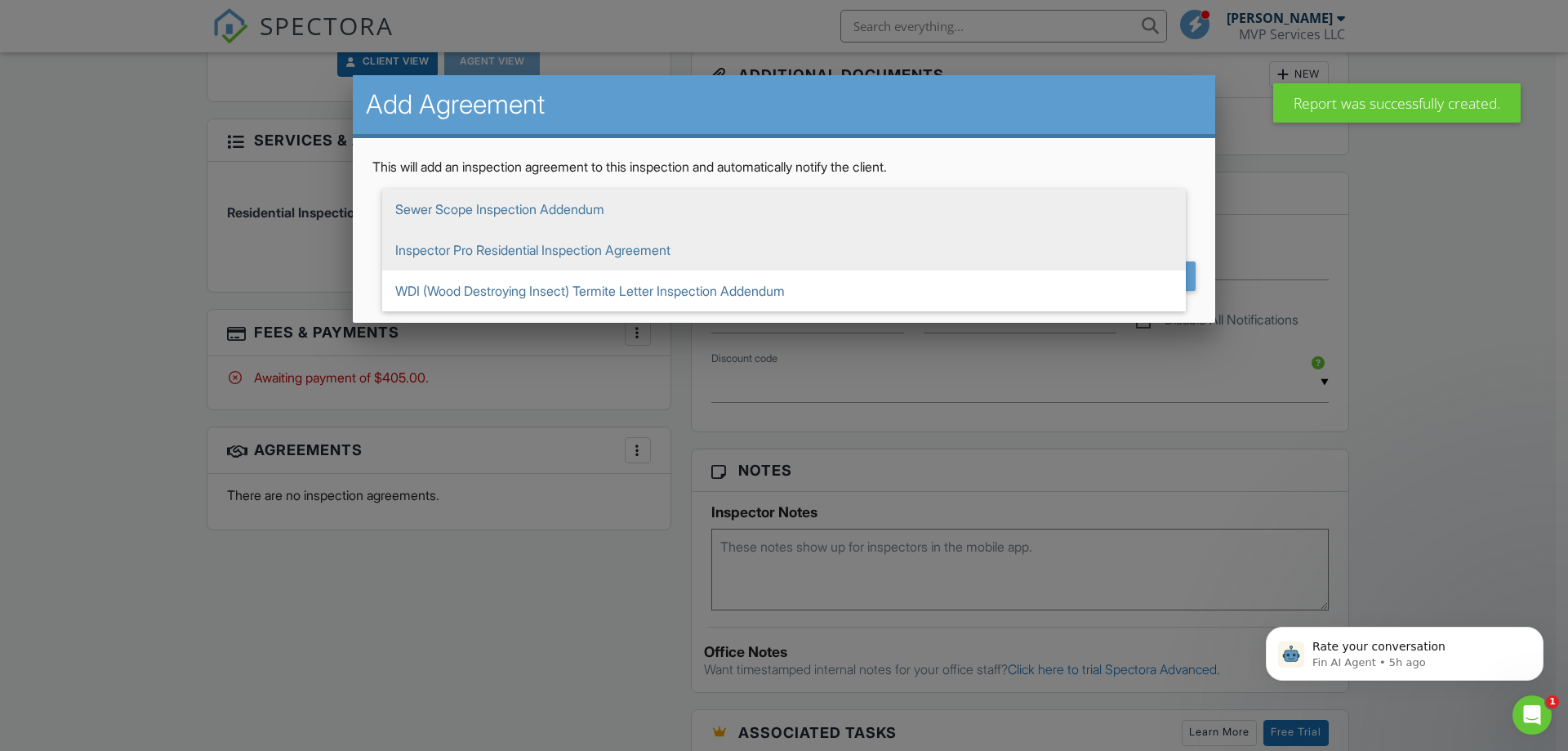
click at [544, 255] on span "Inspector Pro Residential Inspection Agreement" at bounding box center [784, 249] width 804 height 40
type input "Inspector Pro Residential Inspection Agreement"
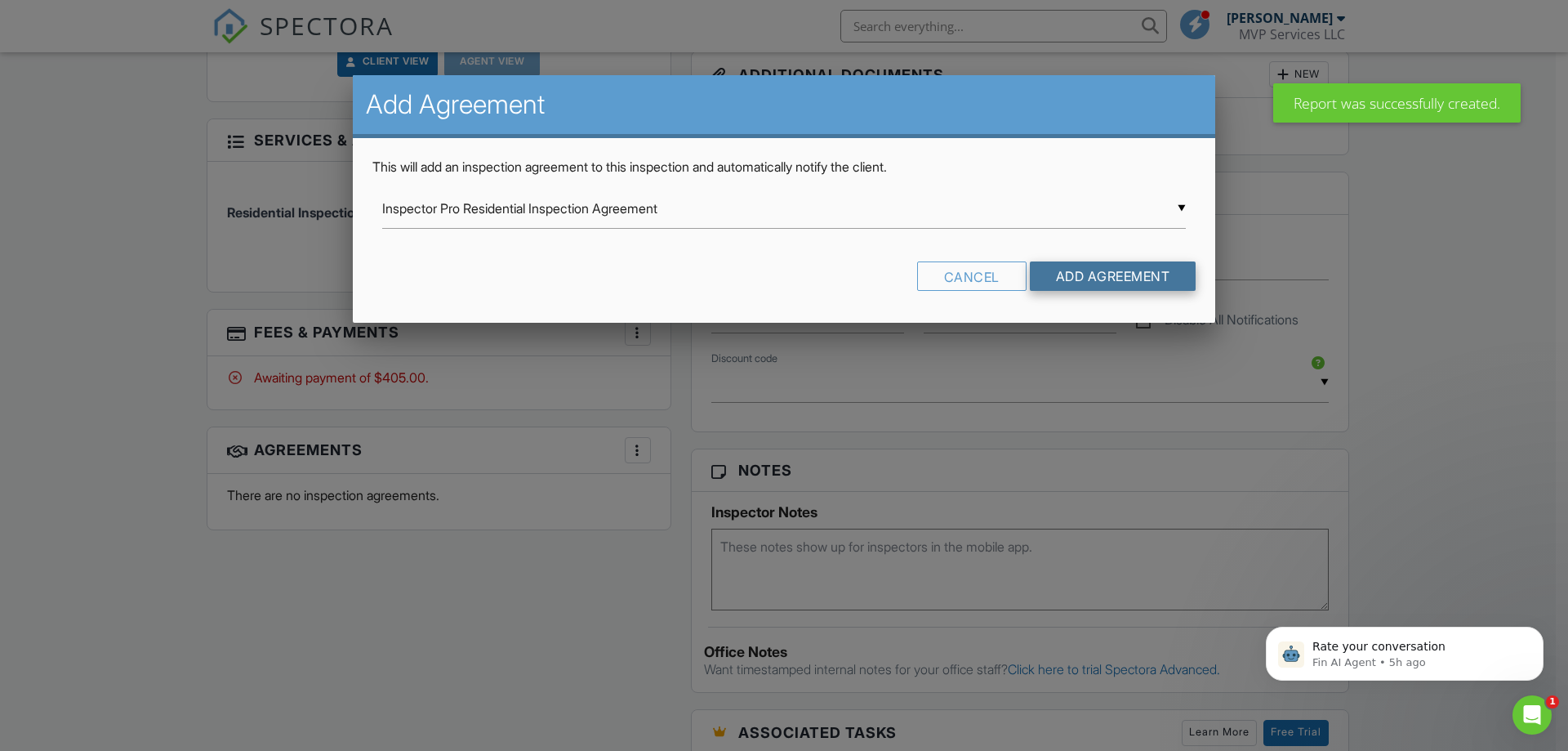
click at [1084, 272] on input "Add Agreement" at bounding box center [1113, 276] width 166 height 30
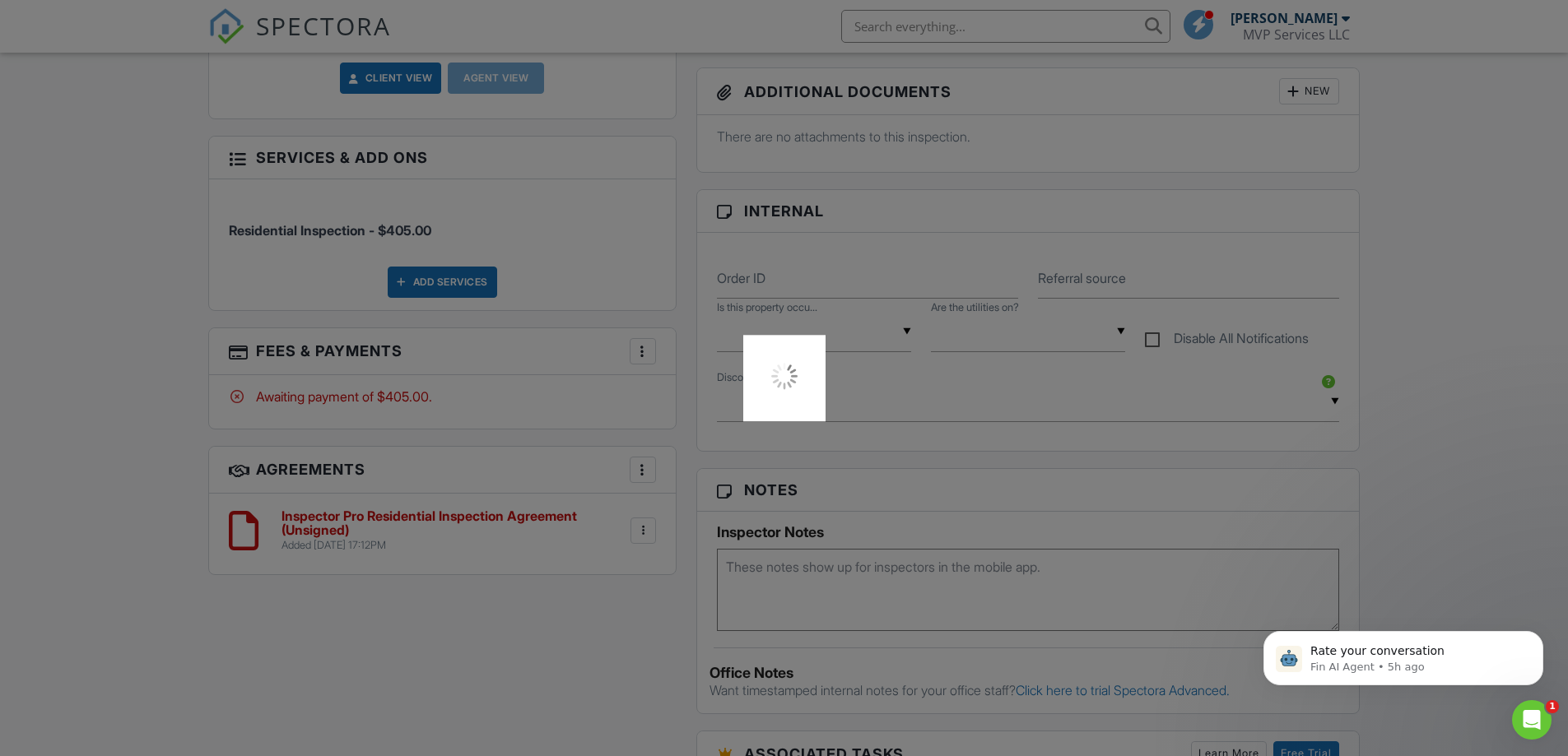
scroll to position [658, 0]
